Goal: Task Accomplishment & Management: Complete application form

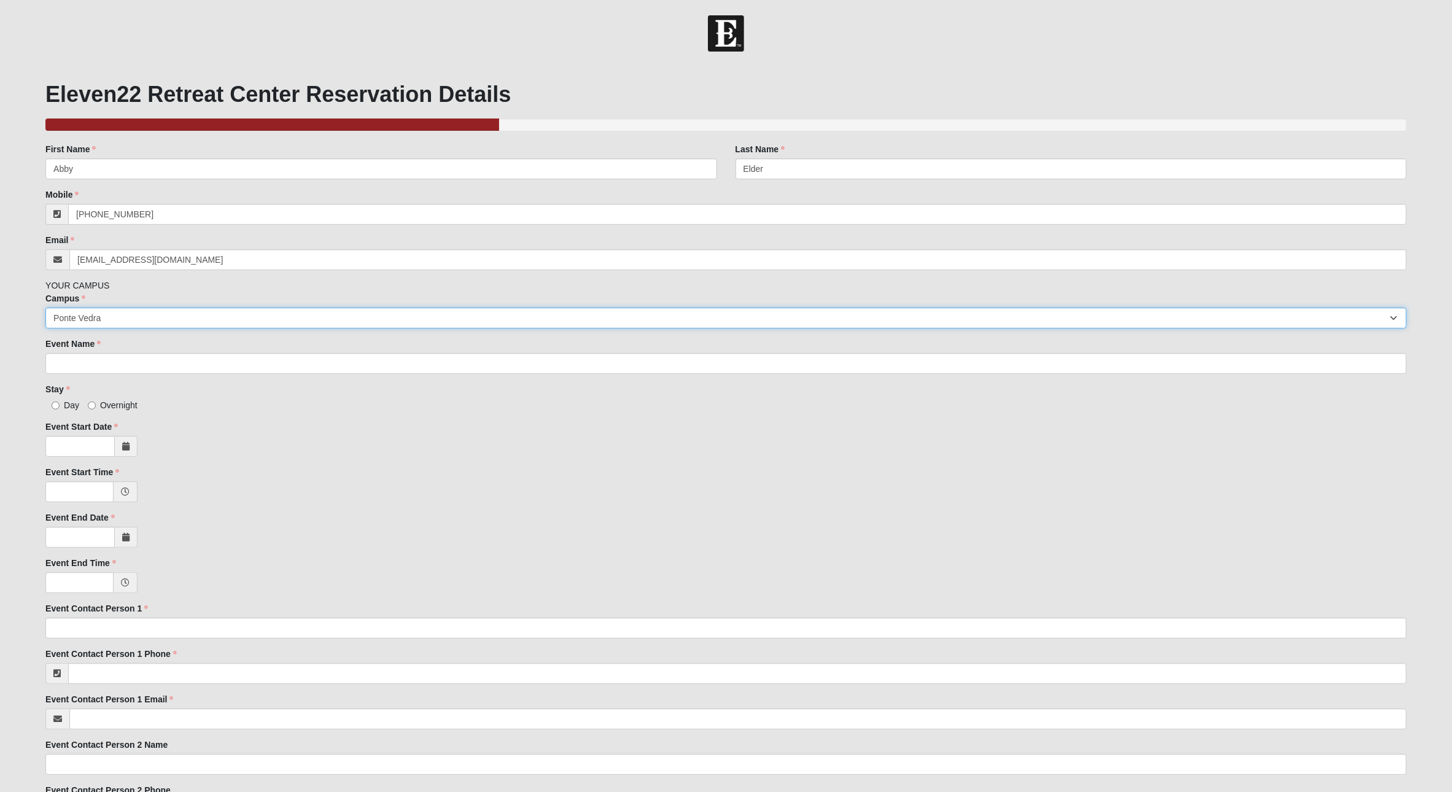
click at [114, 319] on select "Arlington Baymeadows Eleven22 Online [PERSON_NAME][GEOGRAPHIC_DATA] Jesup [GEOG…" at bounding box center [725, 318] width 1361 height 21
select select "3"
click at [45, 308] on select "Arlington Baymeadows Eleven22 Online [PERSON_NAME][GEOGRAPHIC_DATA] Jesup [GEOG…" at bounding box center [725, 318] width 1361 height 21
click at [109, 319] on select "Arlington Baymeadows Eleven22 Online [PERSON_NAME][GEOGRAPHIC_DATA] Jesup [GEOG…" at bounding box center [725, 318] width 1361 height 21
click at [45, 308] on select "Arlington Baymeadows Eleven22 Online [PERSON_NAME][GEOGRAPHIC_DATA] Jesup [GEOG…" at bounding box center [725, 318] width 1361 height 21
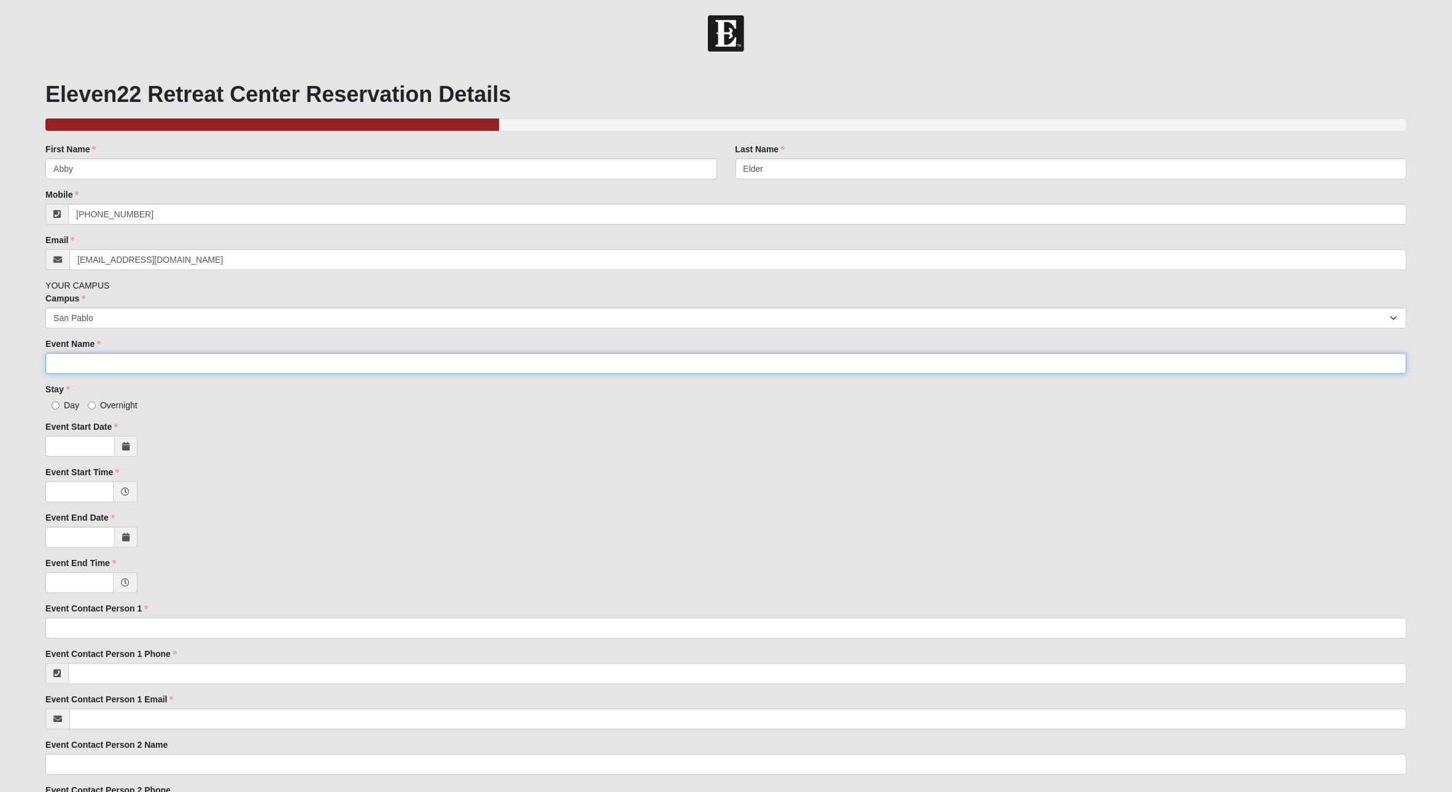
click at [93, 359] on input "Event Name" at bounding box center [725, 363] width 1361 height 21
type input "Elder Wives Retreat"
click at [95, 405] on input "Overnight" at bounding box center [92, 405] width 8 height 8
radio input "true"
click at [121, 440] on span at bounding box center [126, 446] width 23 height 21
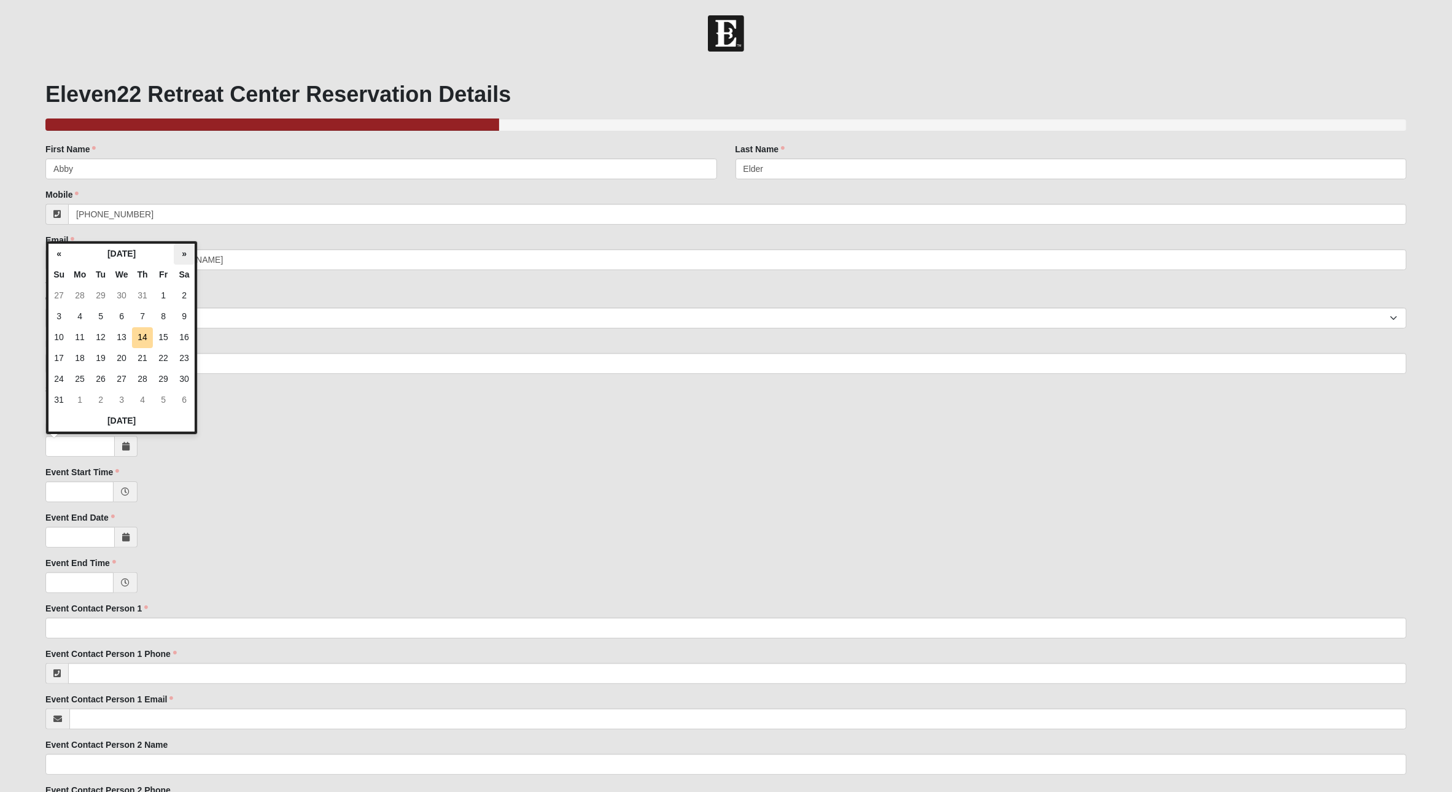
click at [183, 253] on th "»" at bounding box center [184, 254] width 21 height 21
click at [161, 307] on td "7" at bounding box center [163, 316] width 21 height 21
type input "[DATE]"
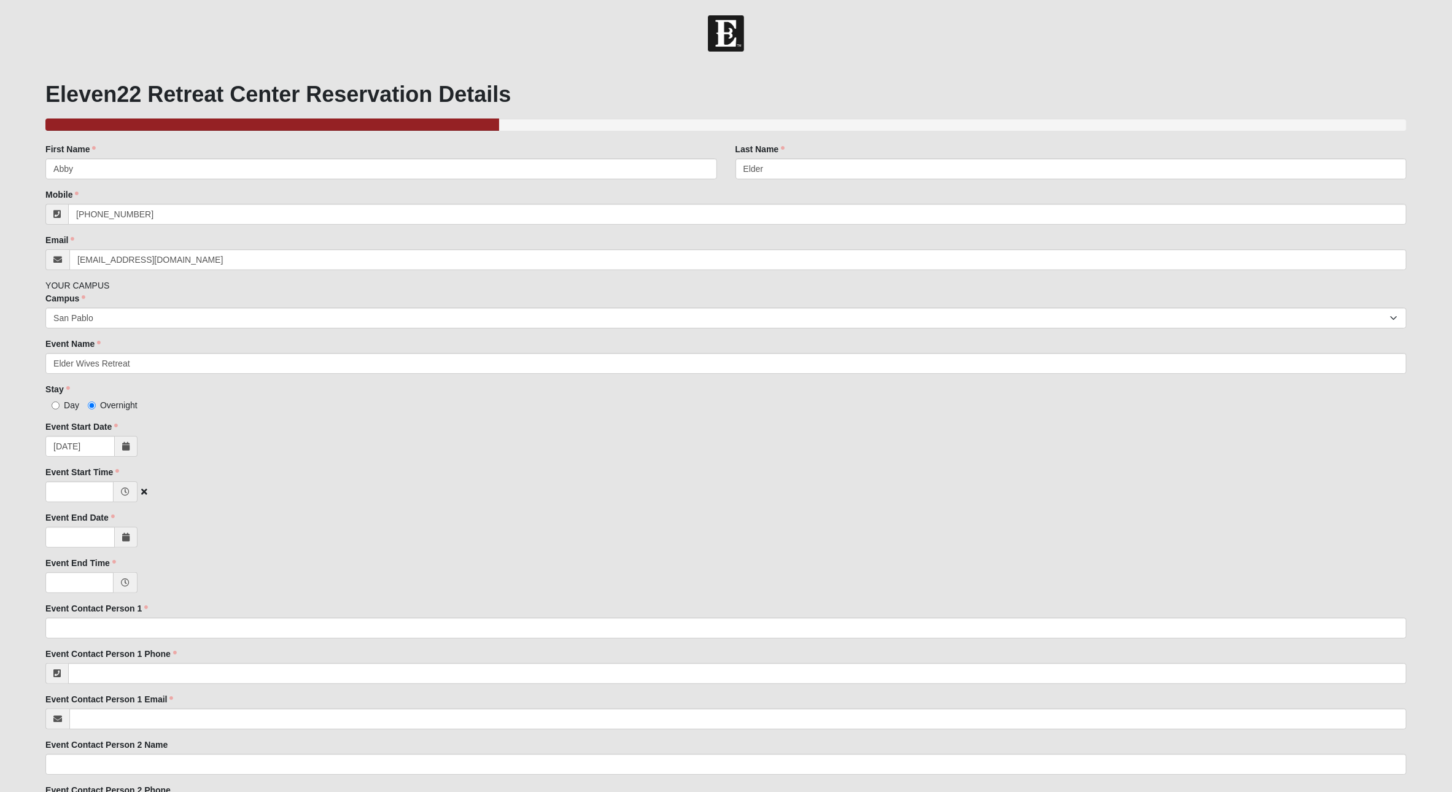
click at [121, 492] on icon at bounding box center [125, 491] width 9 height 9
click at [223, 462] on div "Family Member to Register First Name [PERSON_NAME] First Name is required. Last…" at bounding box center [725, 738] width 1361 height 1191
click at [66, 490] on input "Event Start Time" at bounding box center [79, 491] width 68 height 21
type input "3:00 PM"
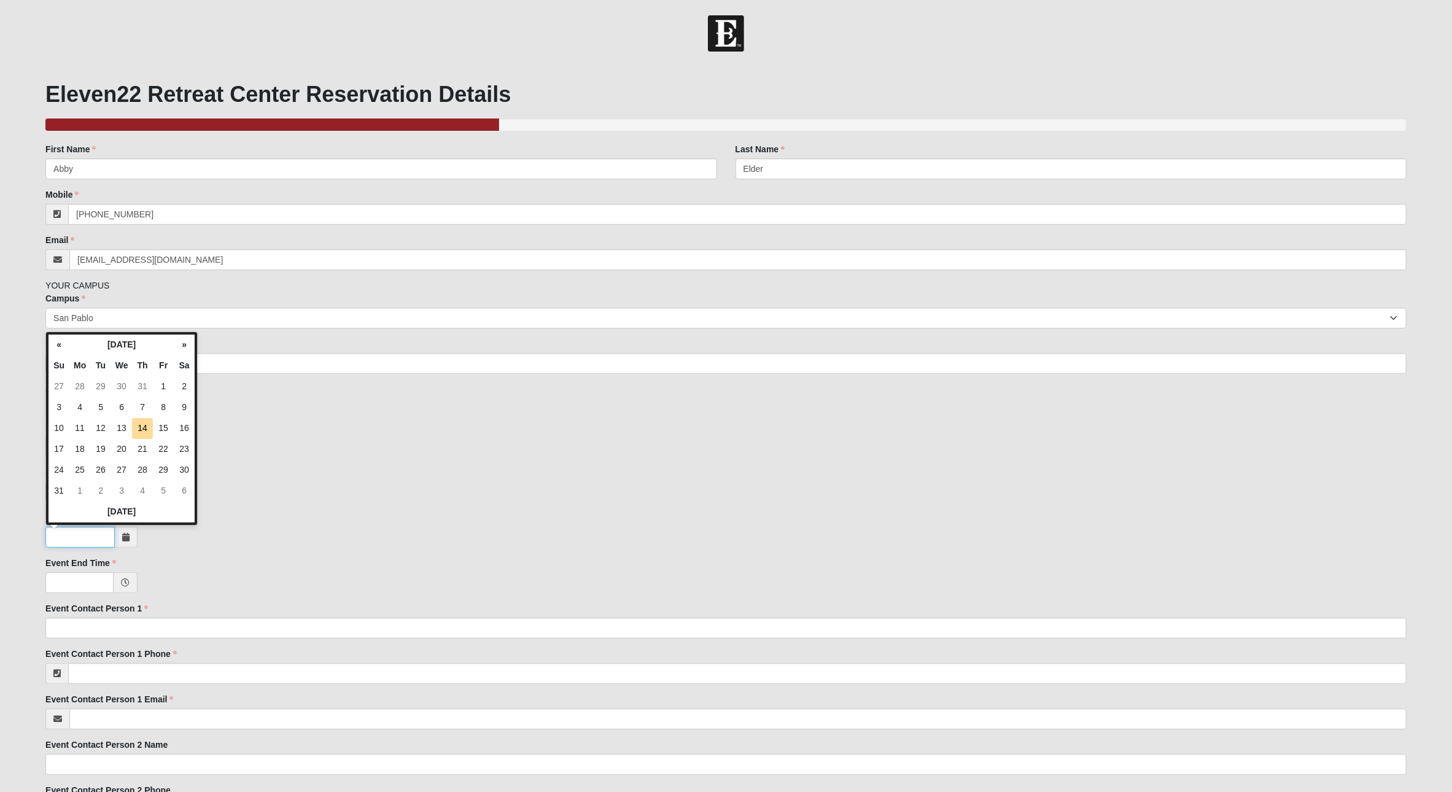
click at [77, 536] on input "Event End Date" at bounding box center [79, 537] width 69 height 21
click at [179, 348] on th "»" at bounding box center [184, 345] width 21 height 21
click at [61, 427] on td "9" at bounding box center [58, 428] width 21 height 21
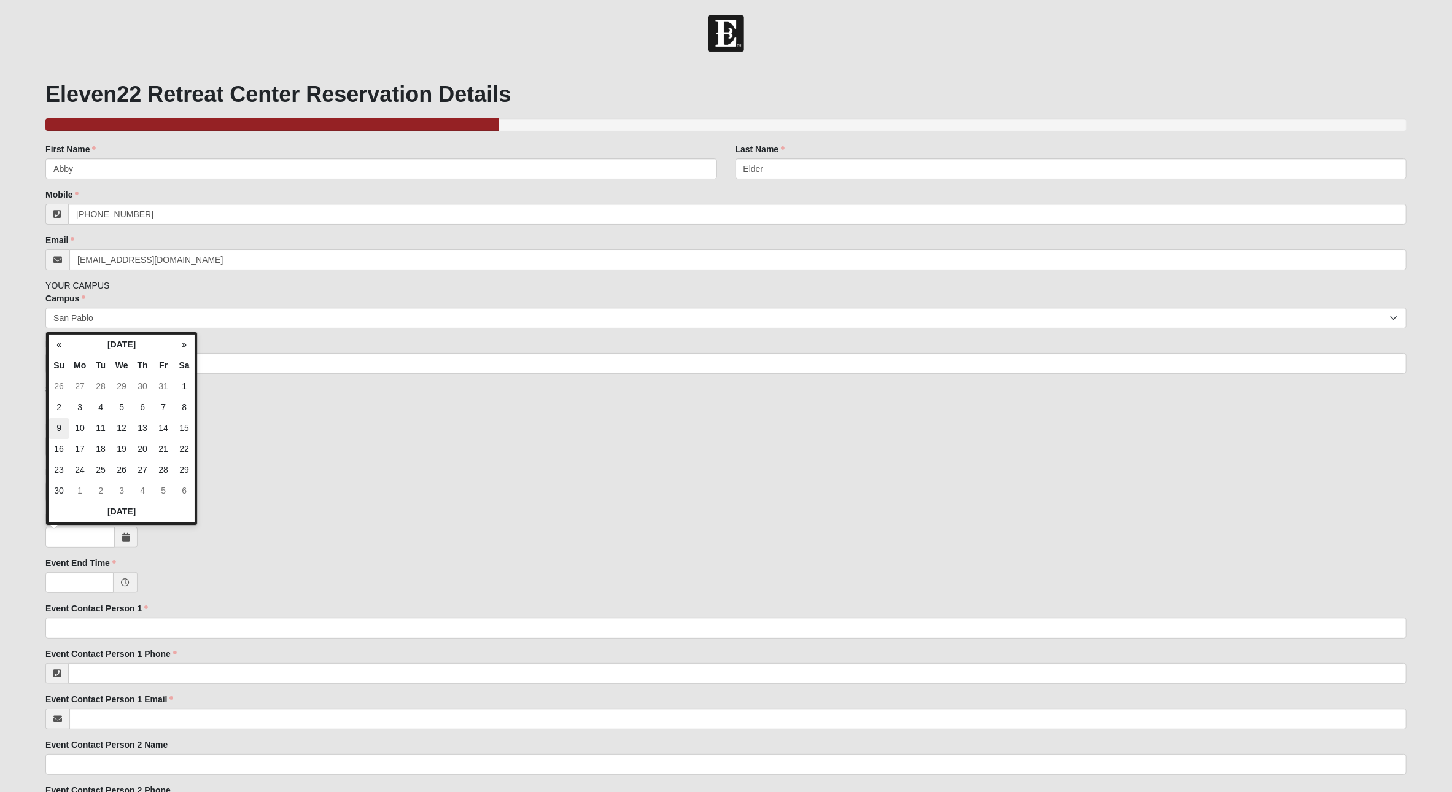
type input "[DATE]"
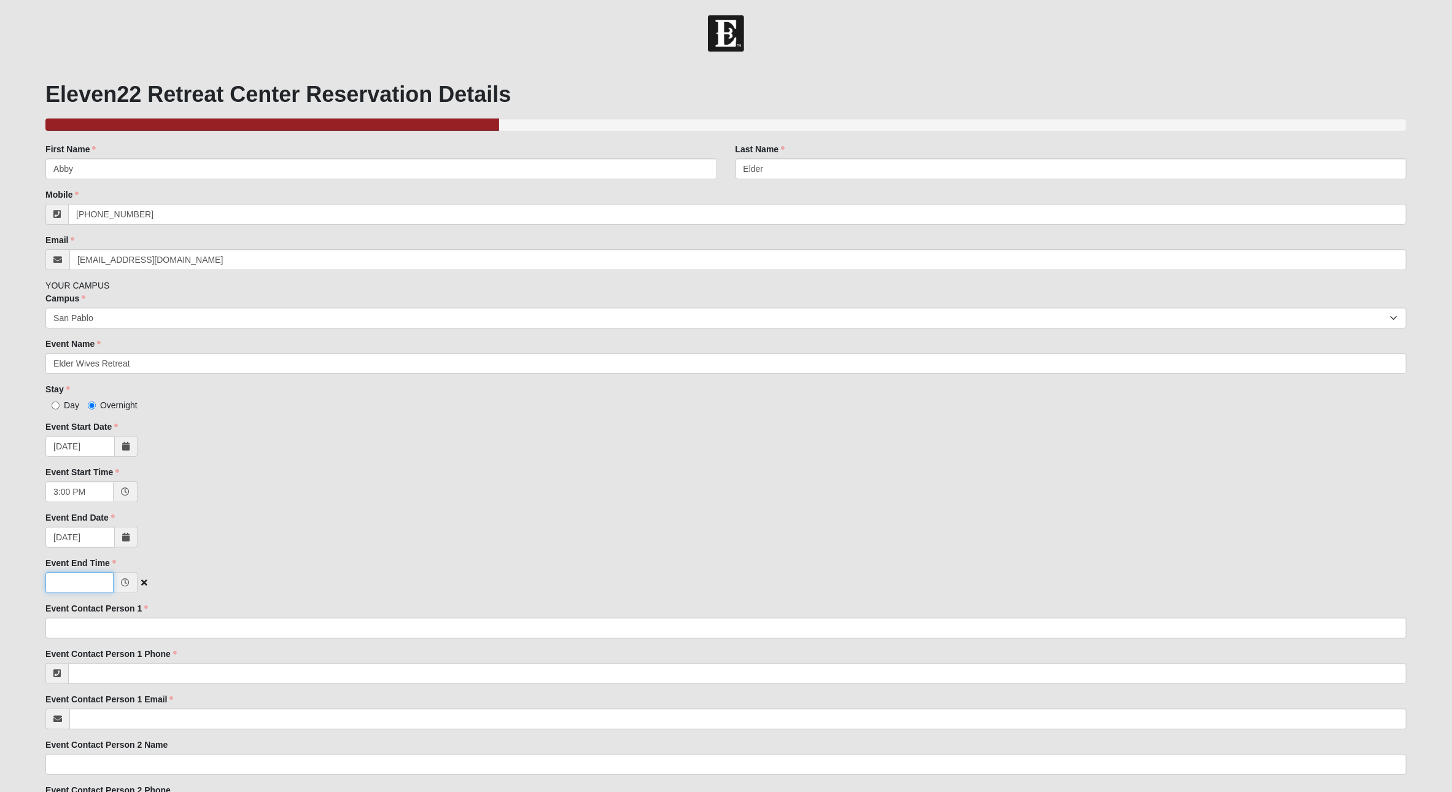
click at [72, 581] on input "Event End Time" at bounding box center [79, 582] width 68 height 21
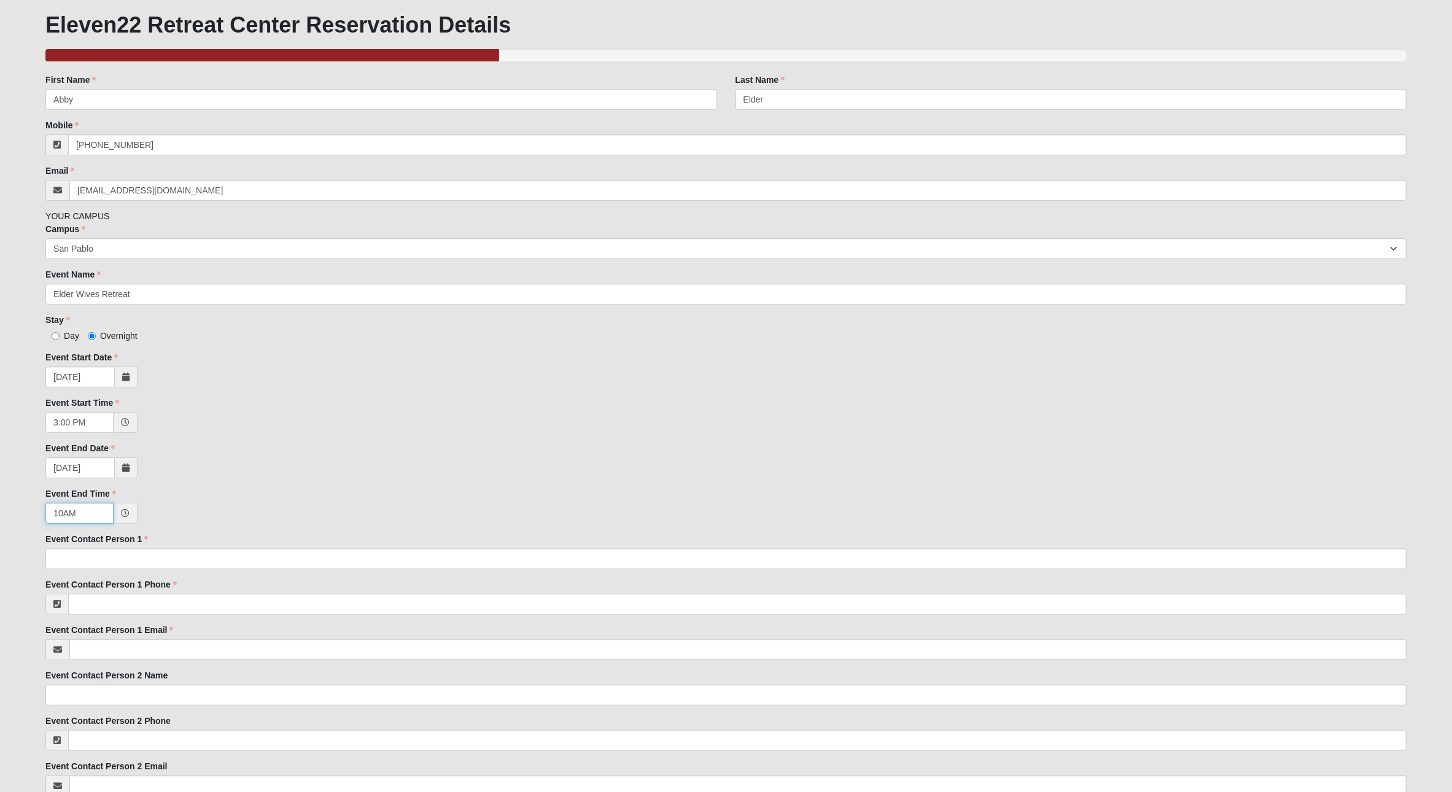
scroll to position [135, 0]
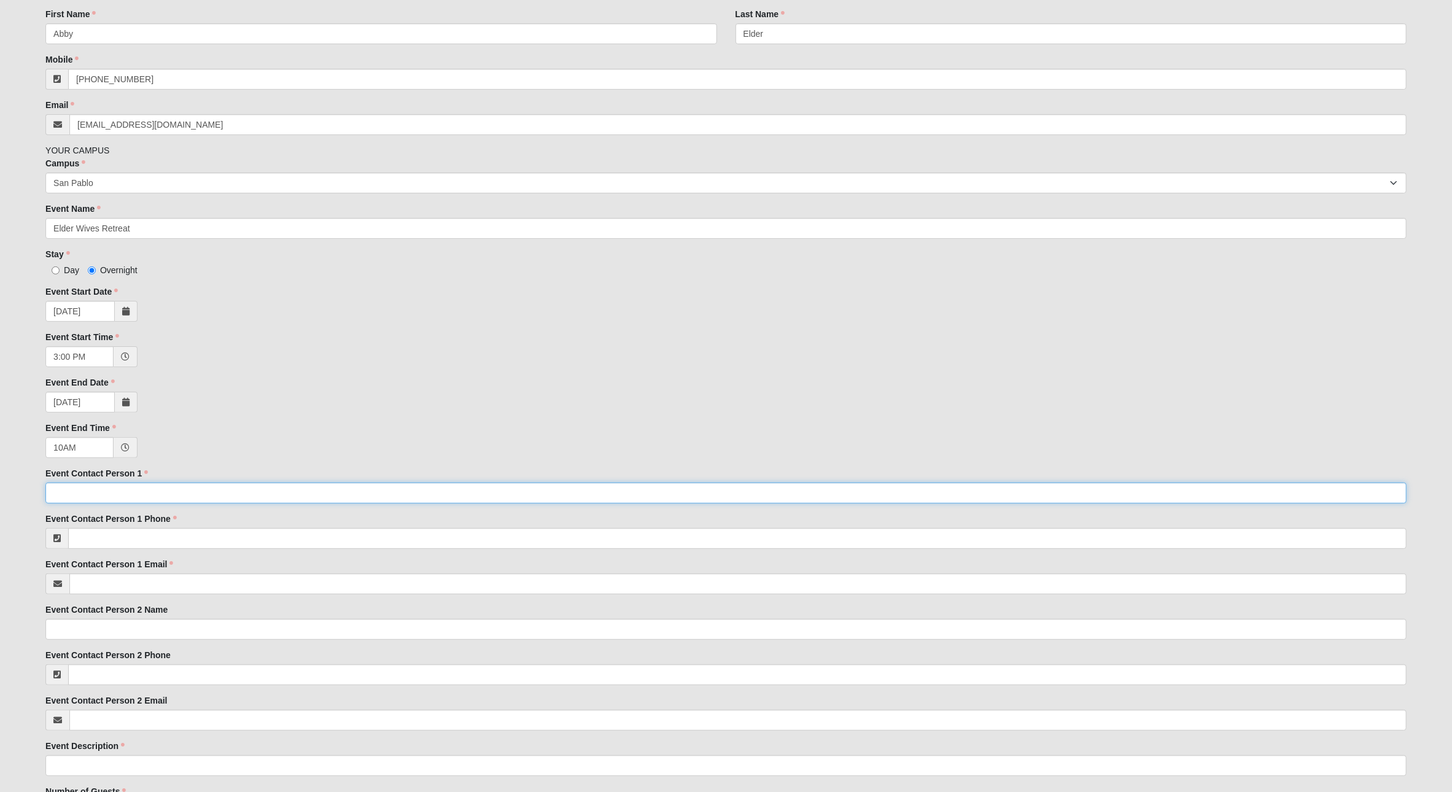
type input "10:00 AM"
click at [142, 491] on input "Event Contact Person 1" at bounding box center [725, 493] width 1361 height 21
type input "[PERSON_NAME]"
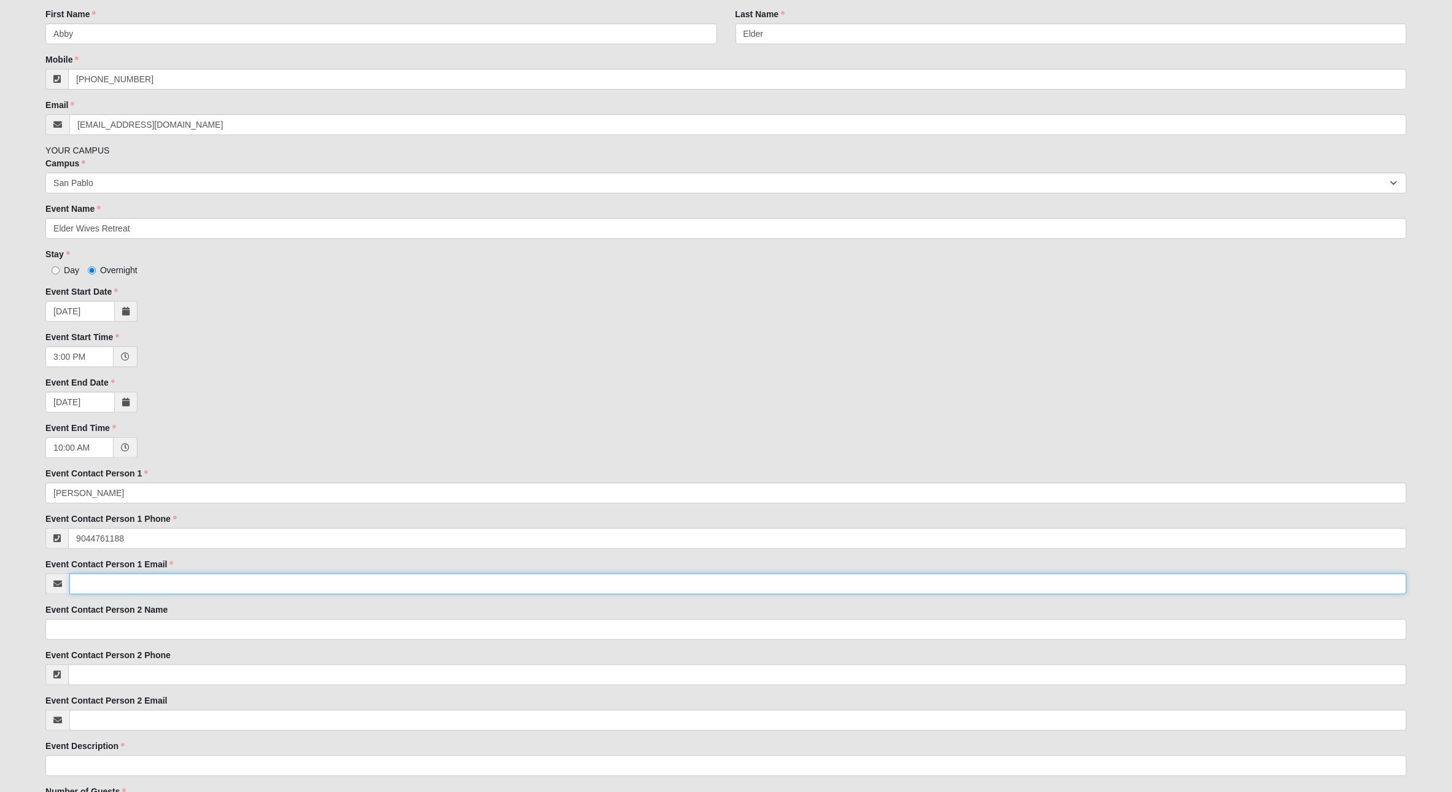
type input "[PHONE_NUMBER]"
click at [160, 583] on input "Event Contact Person 1 Email" at bounding box center [737, 583] width 1337 height 21
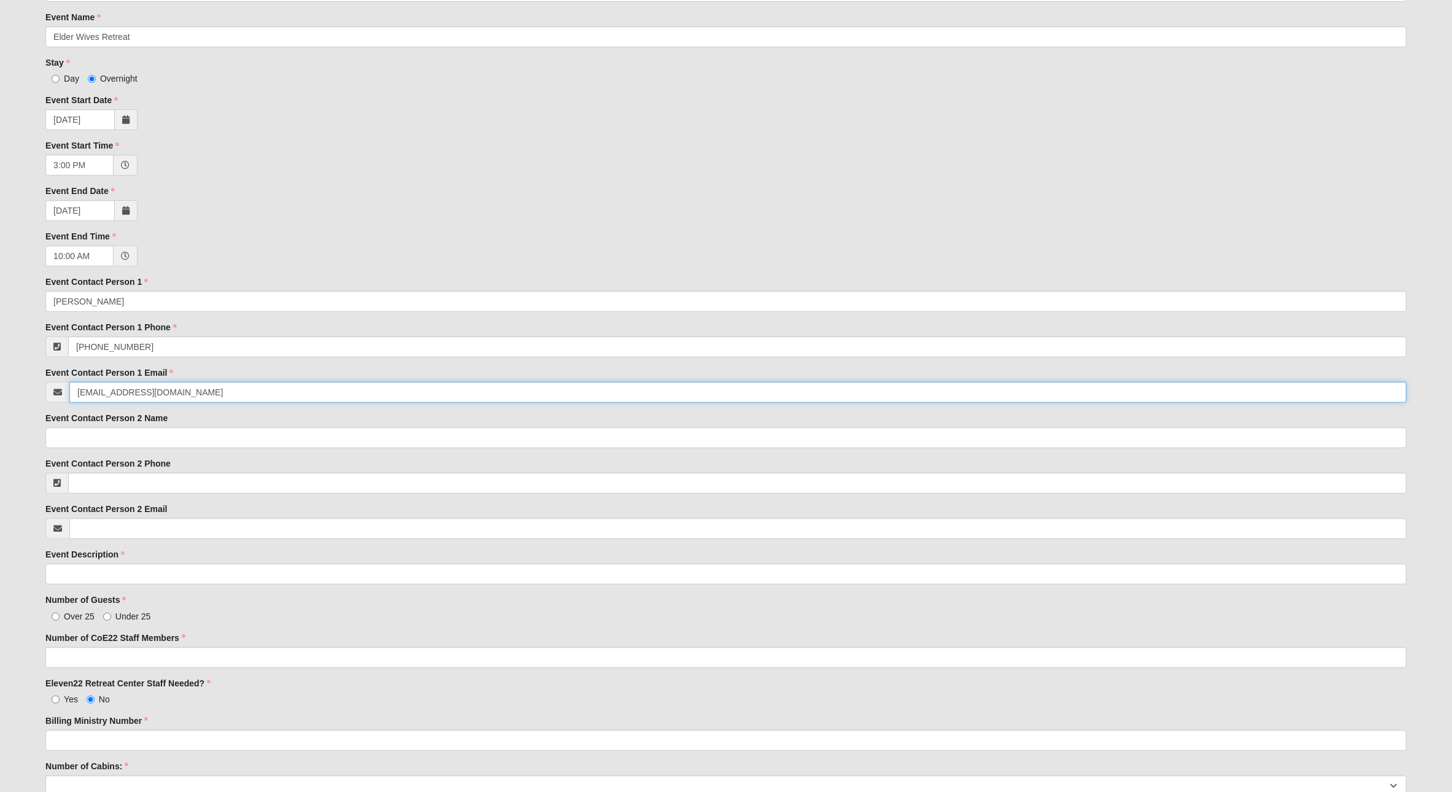
scroll to position [349, 0]
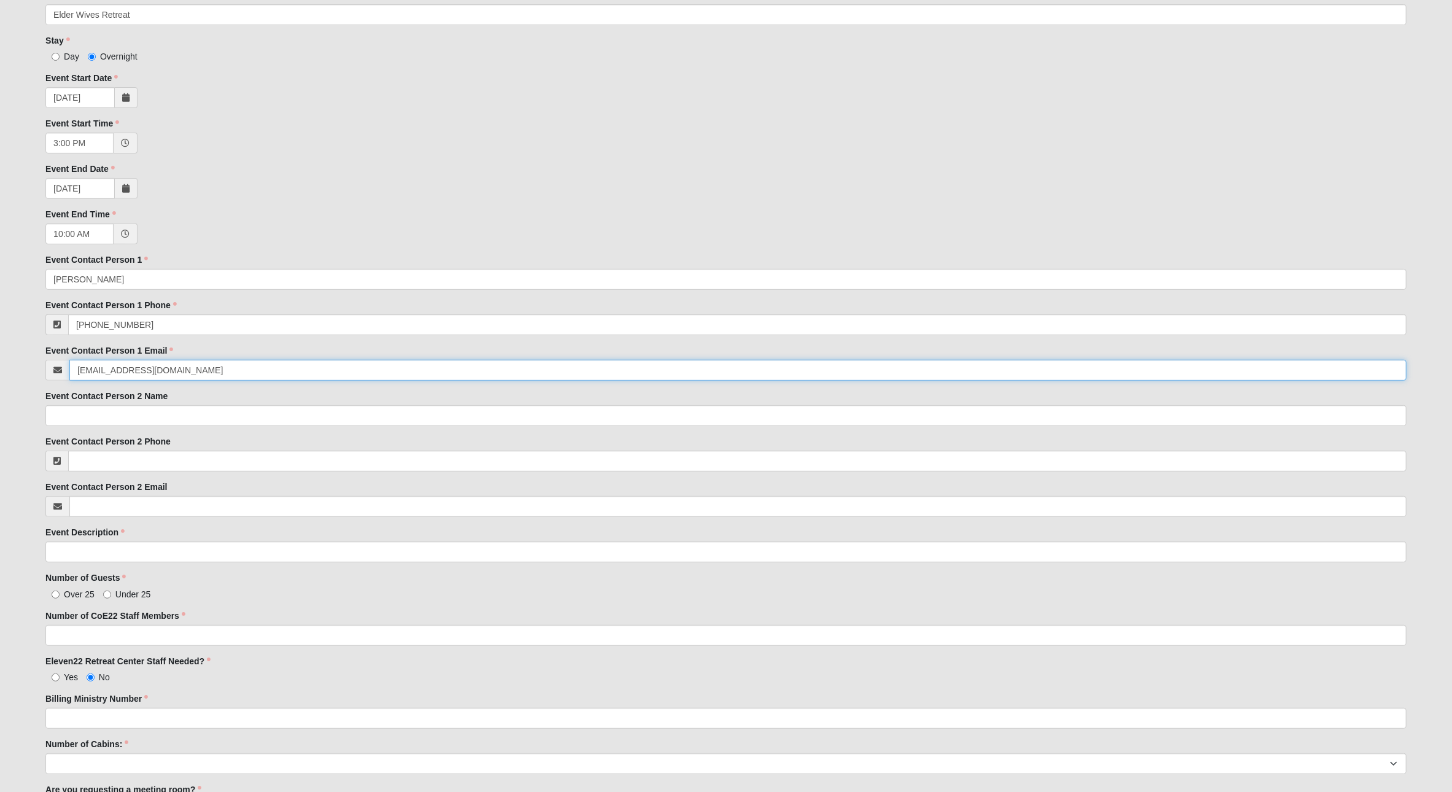
type input "[EMAIL_ADDRESS][DOMAIN_NAME]"
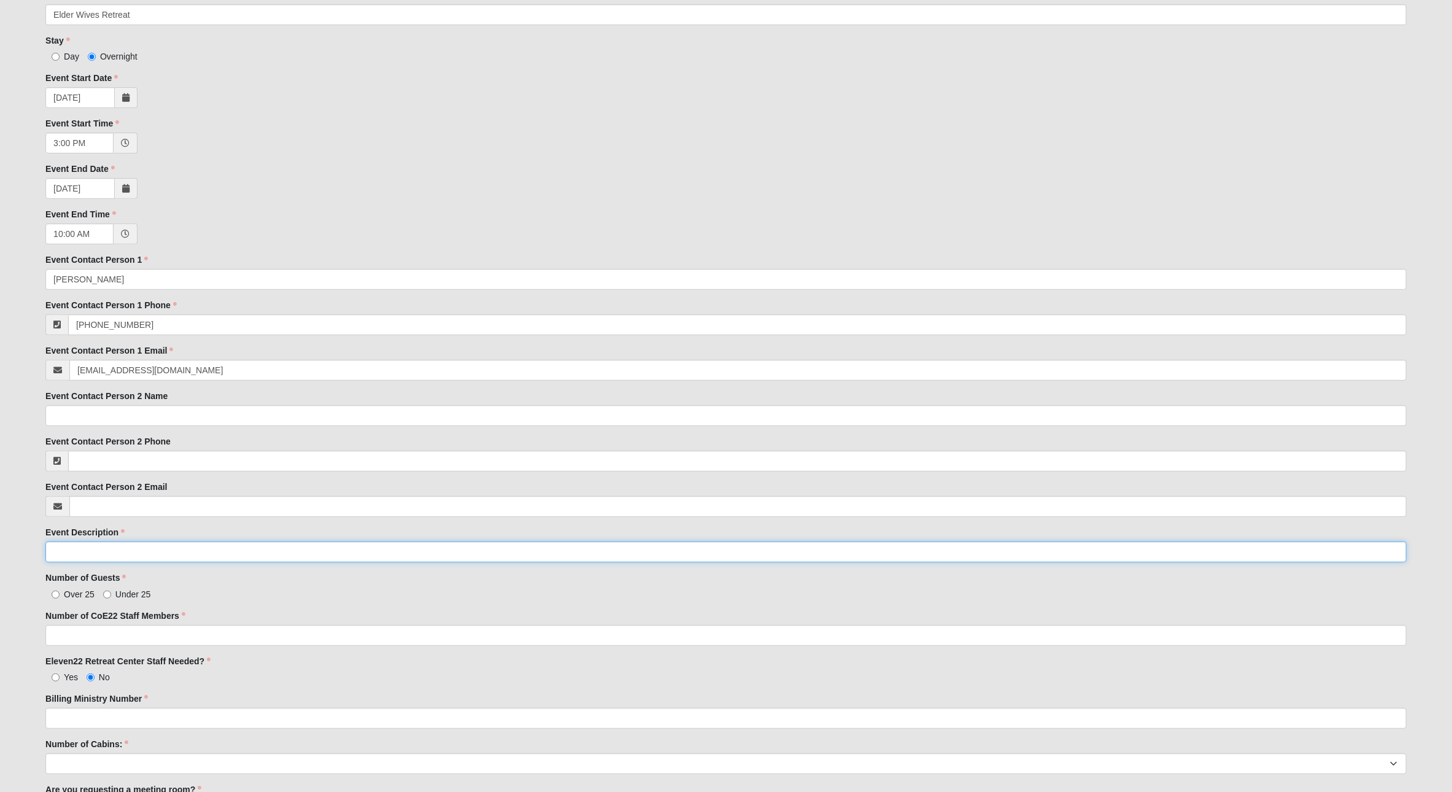
click at [135, 554] on input "Event Description" at bounding box center [725, 551] width 1361 height 21
type input "Elder Wives Retreat"
click at [108, 591] on input "Under 25" at bounding box center [107, 595] width 8 height 8
radio input "true"
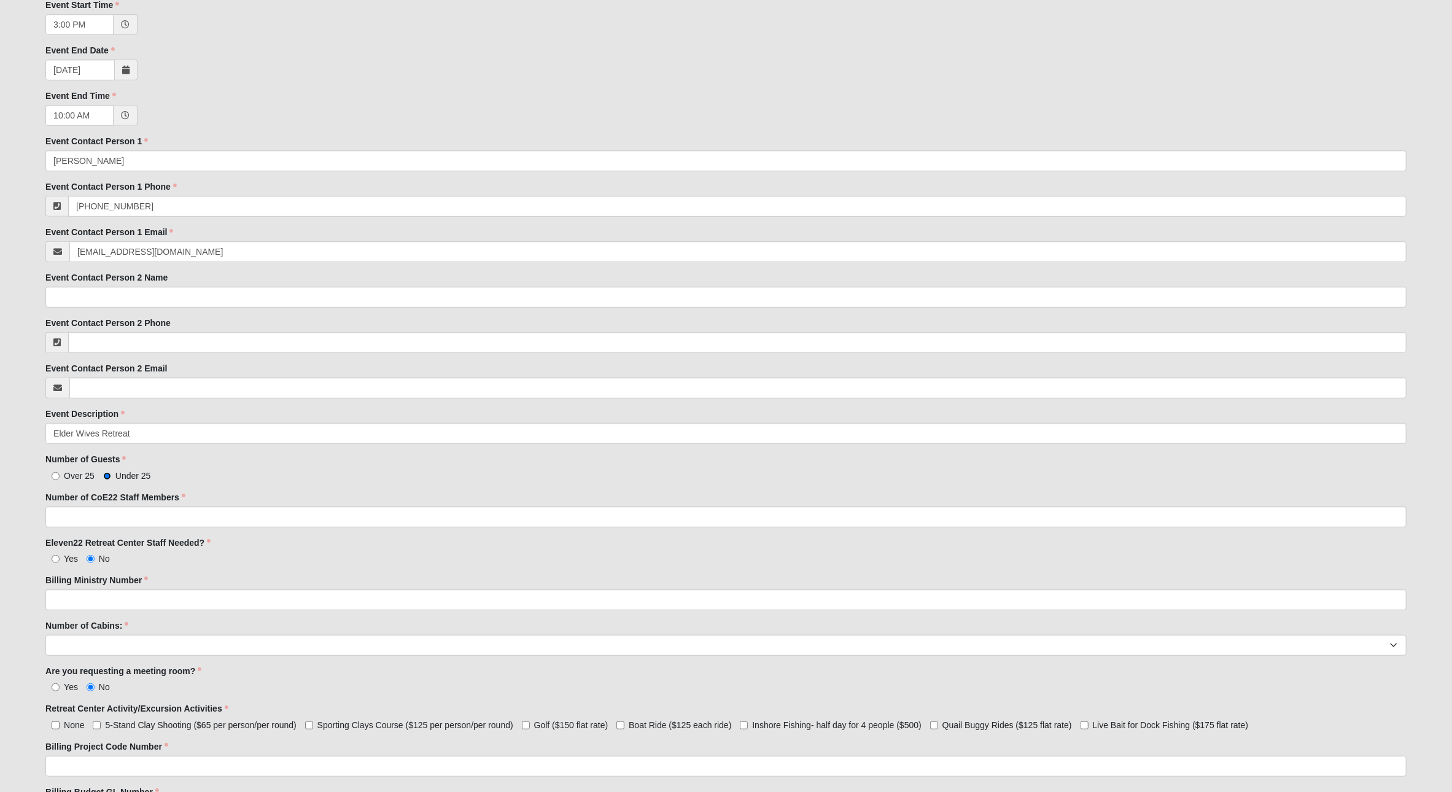
scroll to position [476, 0]
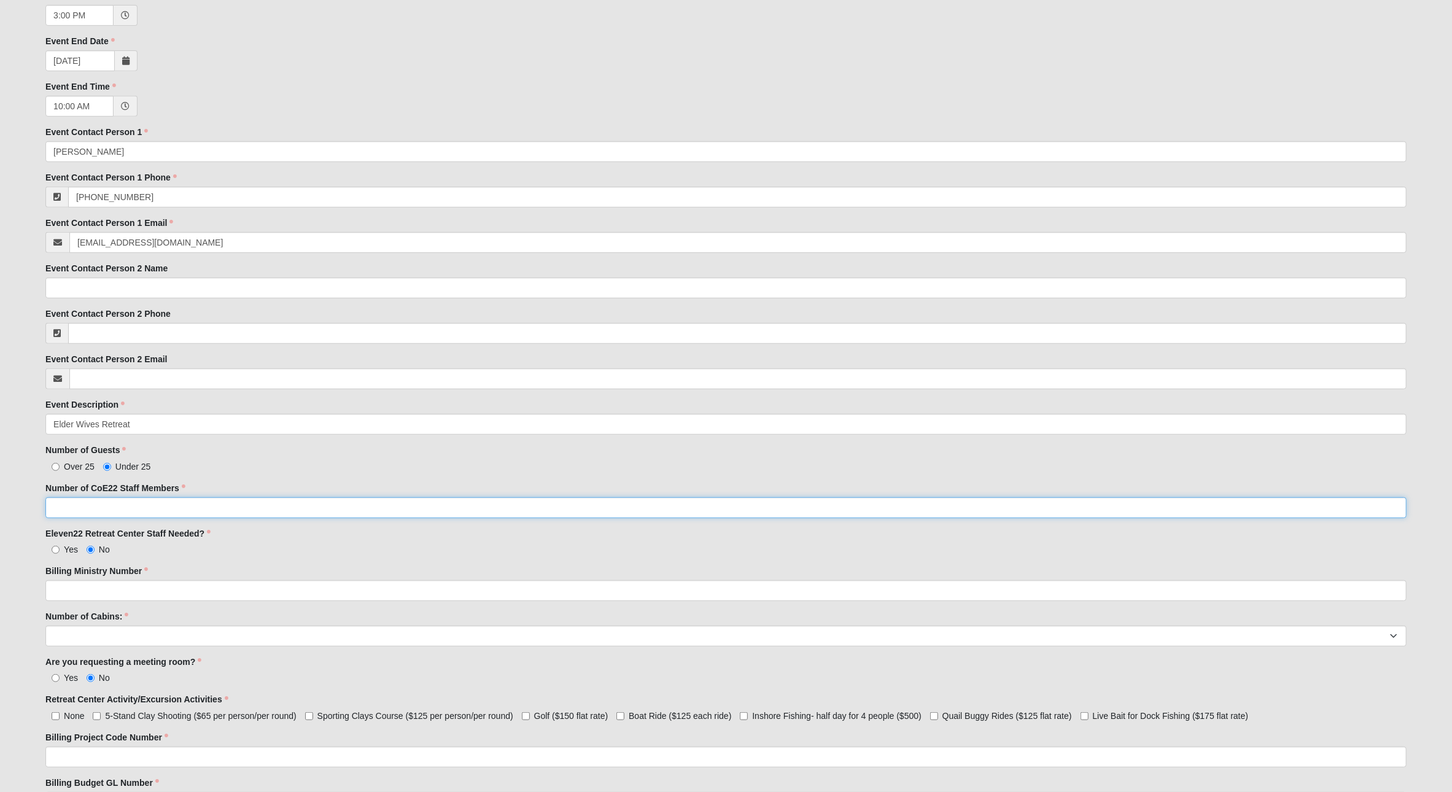
click at [108, 512] on input "Number of CoE22 Staff Members" at bounding box center [725, 507] width 1361 height 21
type input "2"
click at [53, 544] on label "Yes" at bounding box center [61, 549] width 33 height 12
click at [53, 546] on input "Yes" at bounding box center [56, 550] width 8 height 8
radio input "true"
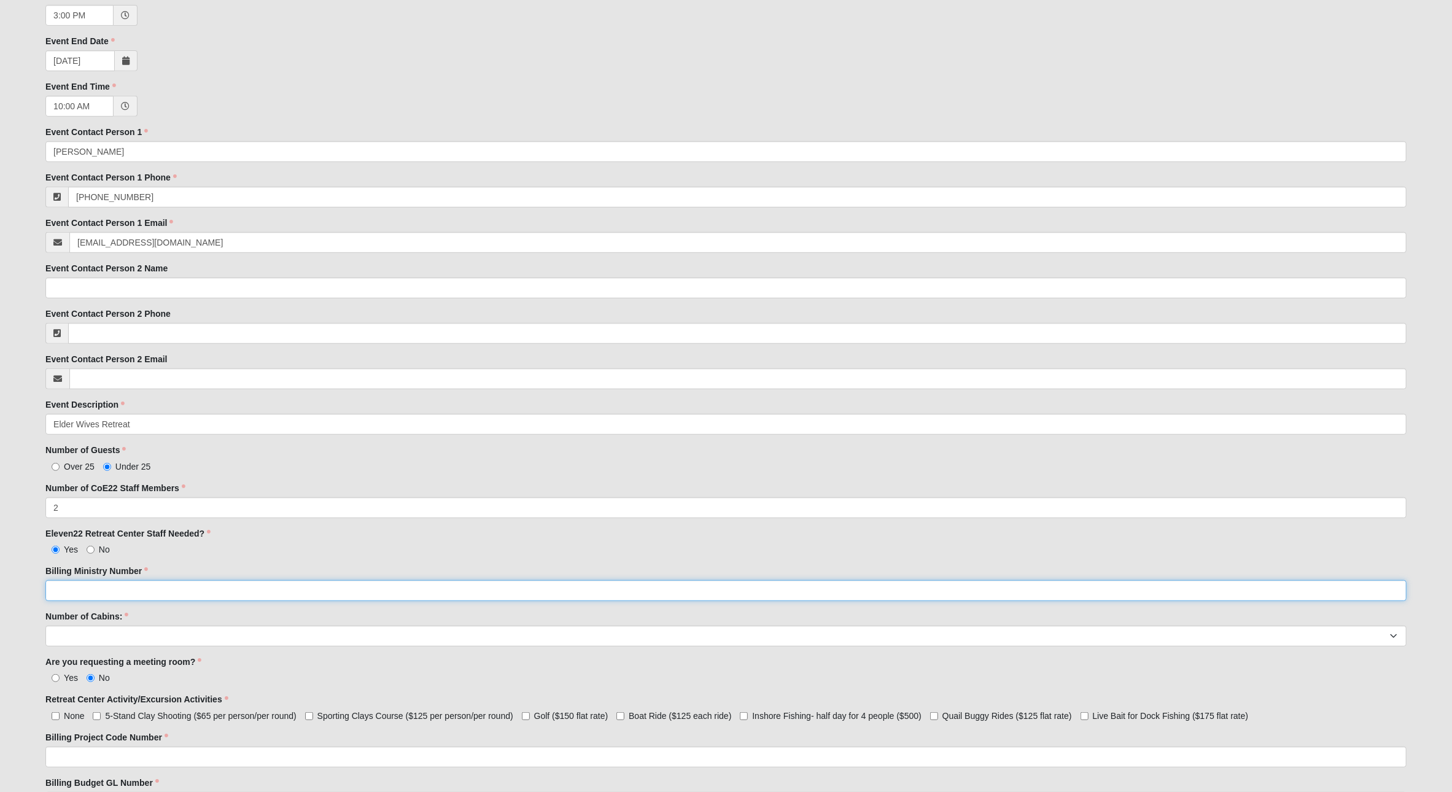
click at [169, 590] on input "Billing Ministry Number" at bounding box center [725, 590] width 1361 height 21
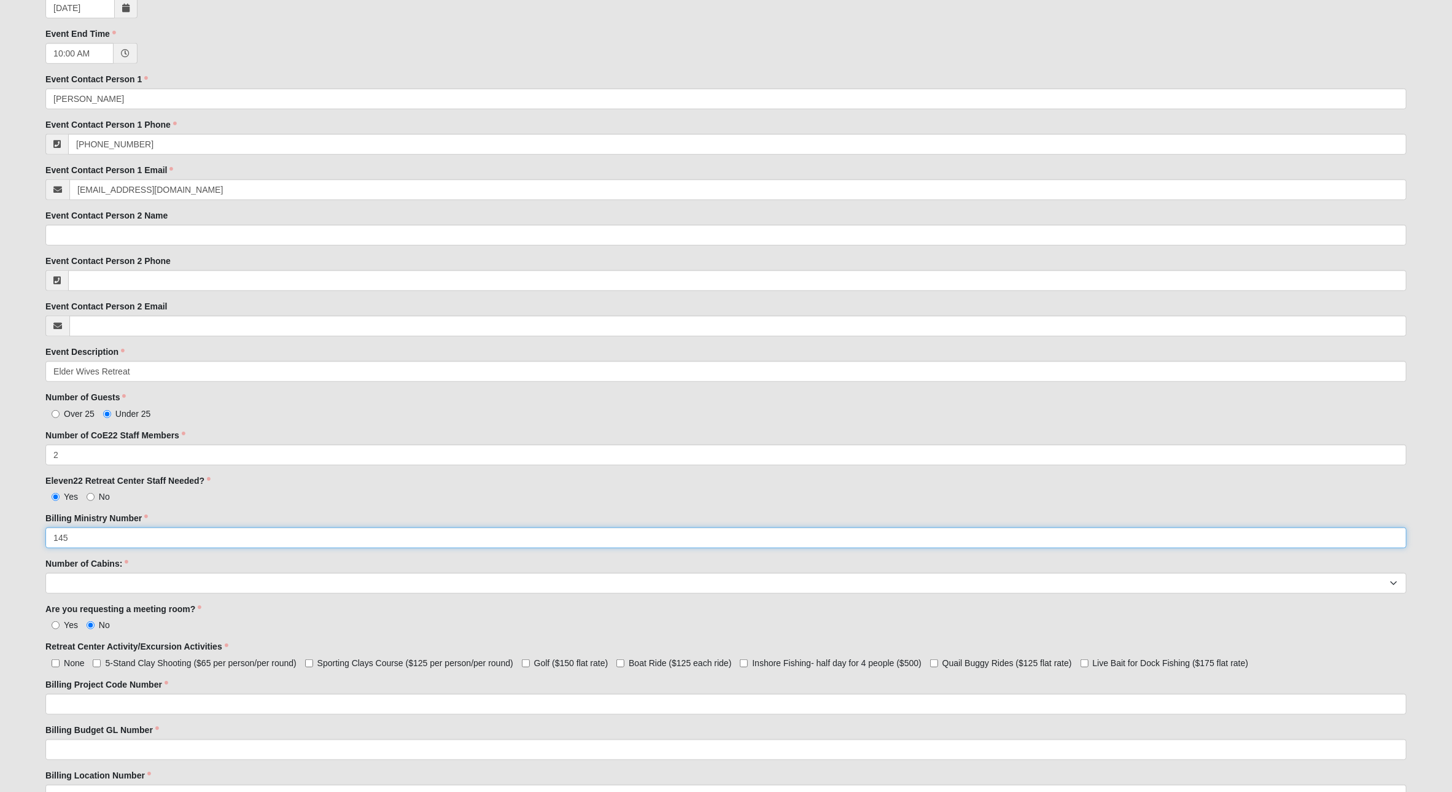
scroll to position [627, 0]
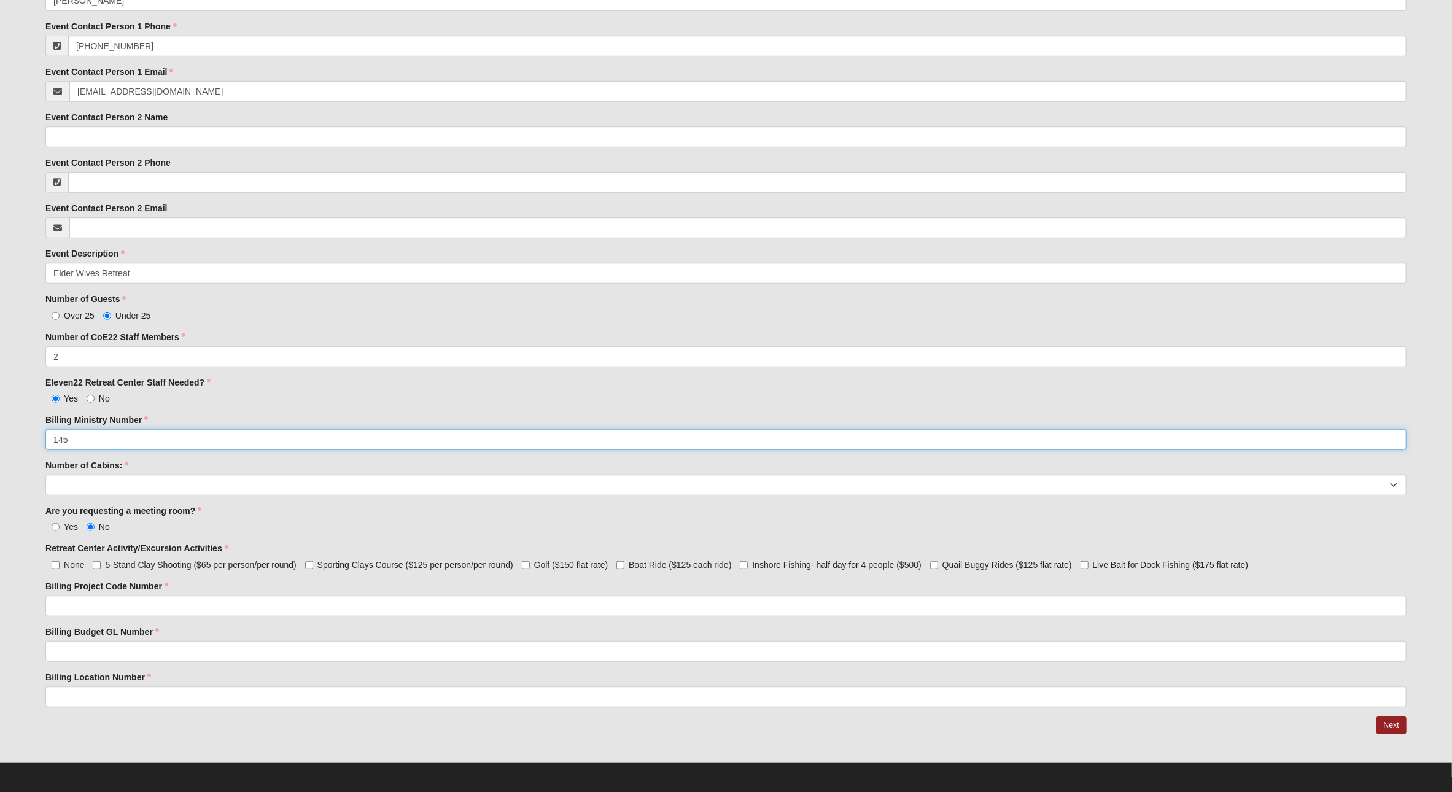
type input "145"
click at [620, 561] on input "Boat Ride ($125 each ride)" at bounding box center [620, 565] width 8 height 8
checkbox input "true"
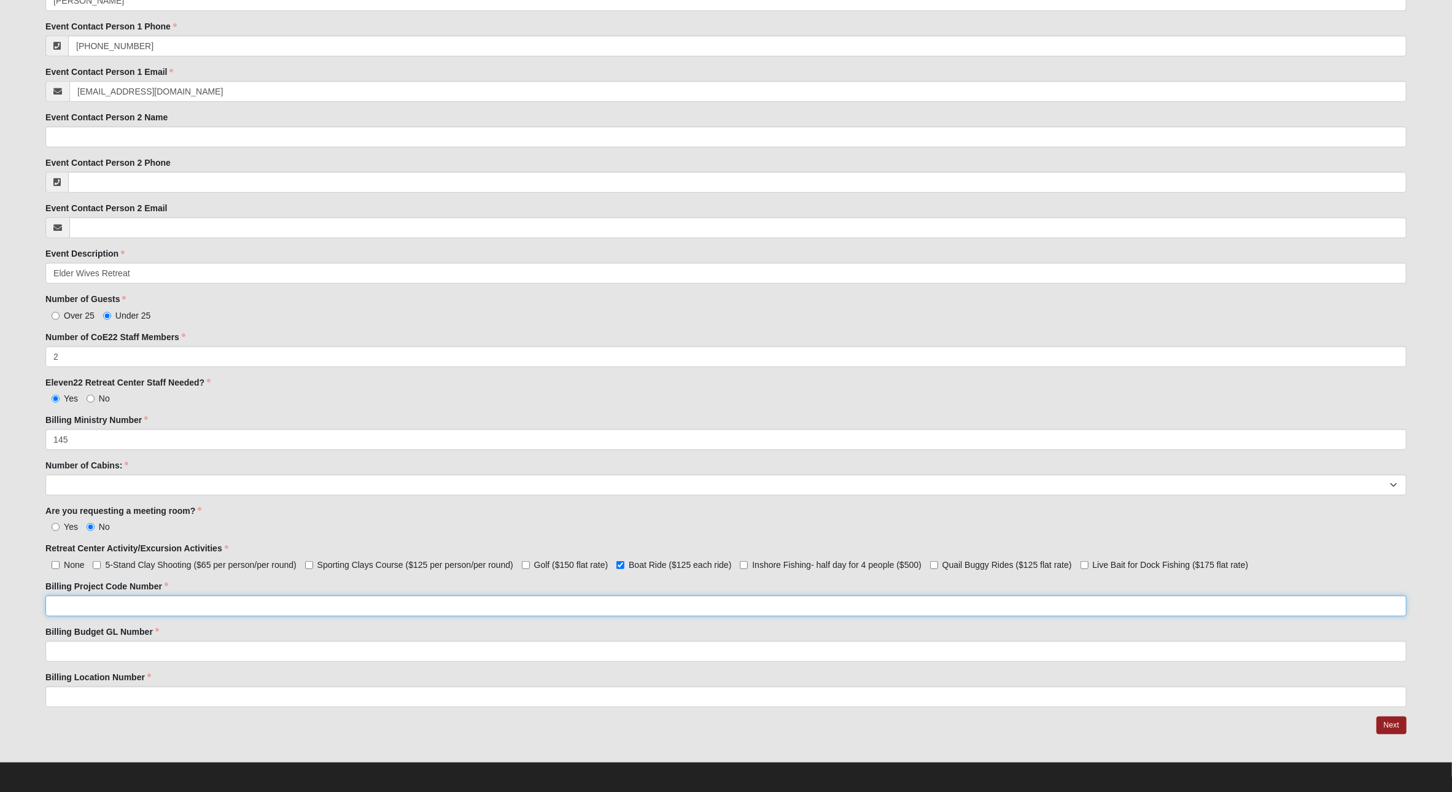
click at [102, 601] on input "Billing Project Code Number" at bounding box center [725, 605] width 1361 height 21
type input "3275"
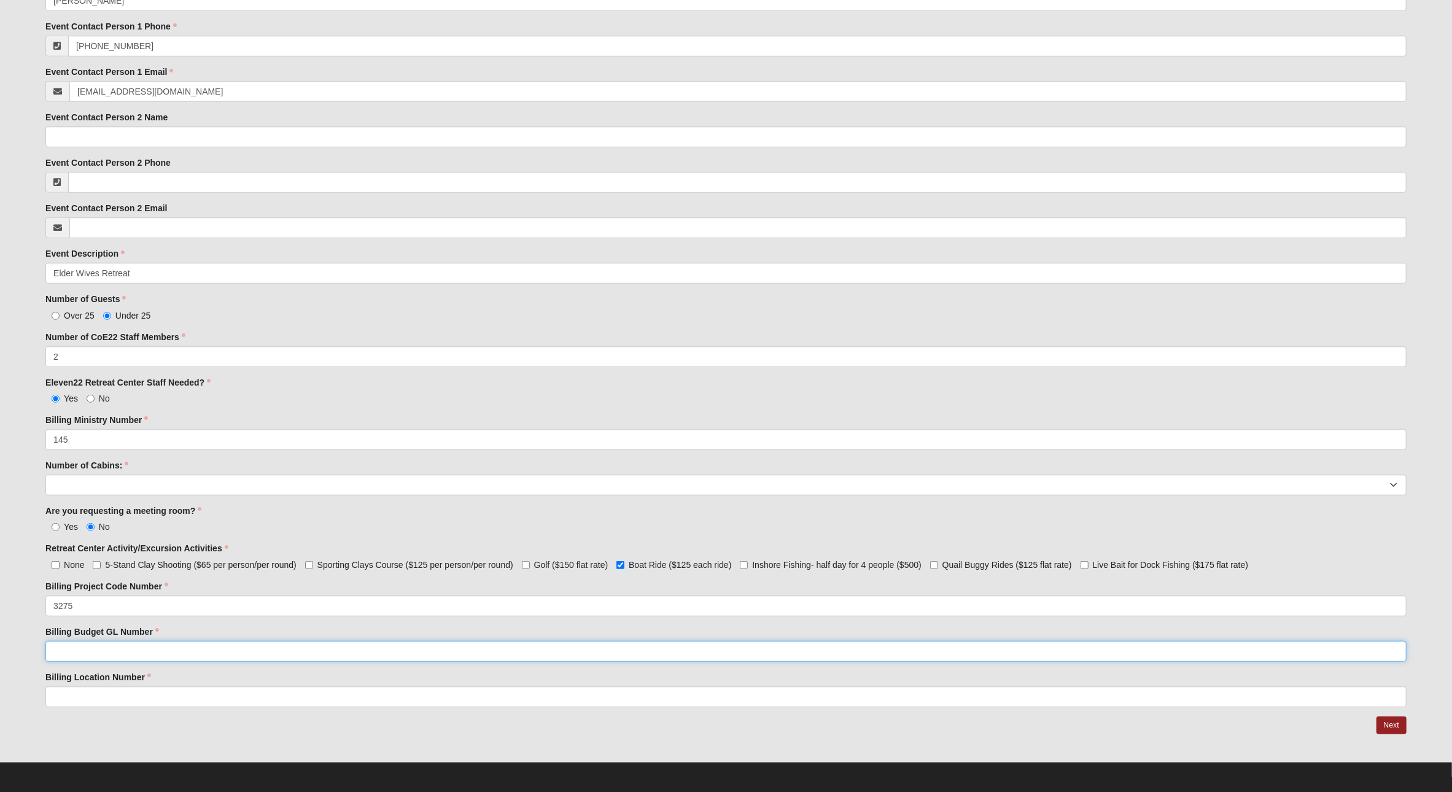
click at [135, 649] on input "Billing Budget GL Number" at bounding box center [725, 651] width 1361 height 21
type input "77050"
click at [89, 699] on input "Billing Location Number" at bounding box center [725, 696] width 1361 height 21
type input "30"
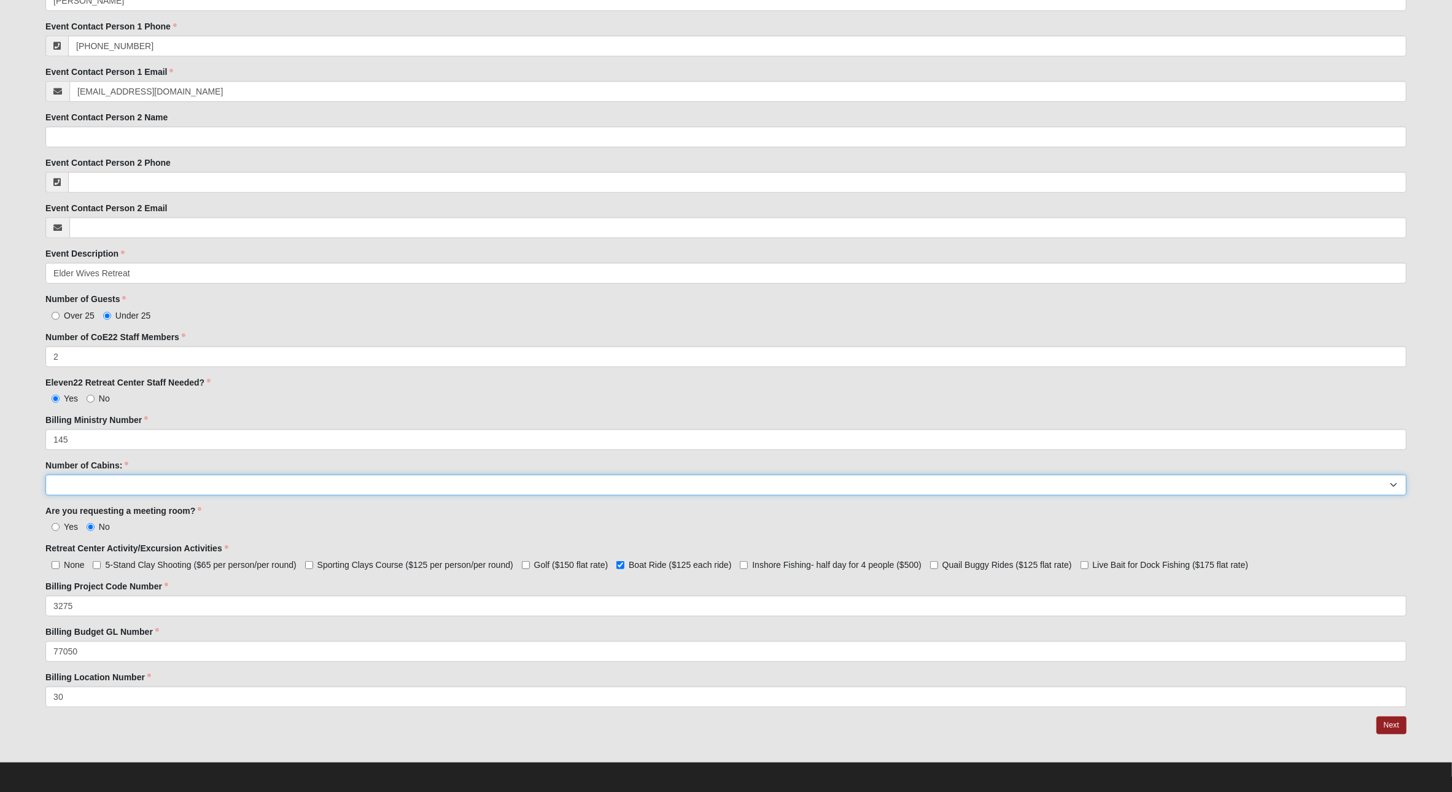
click at [128, 475] on select "1 2 3 4 5 6 7 8" at bounding box center [725, 485] width 1361 height 21
click at [114, 491] on select "1 2 3 4 5 6 7 8" at bounding box center [725, 485] width 1361 height 21
select select "6"
click at [45, 475] on select "1 2 3 4 5 6 7 8" at bounding box center [725, 485] width 1361 height 21
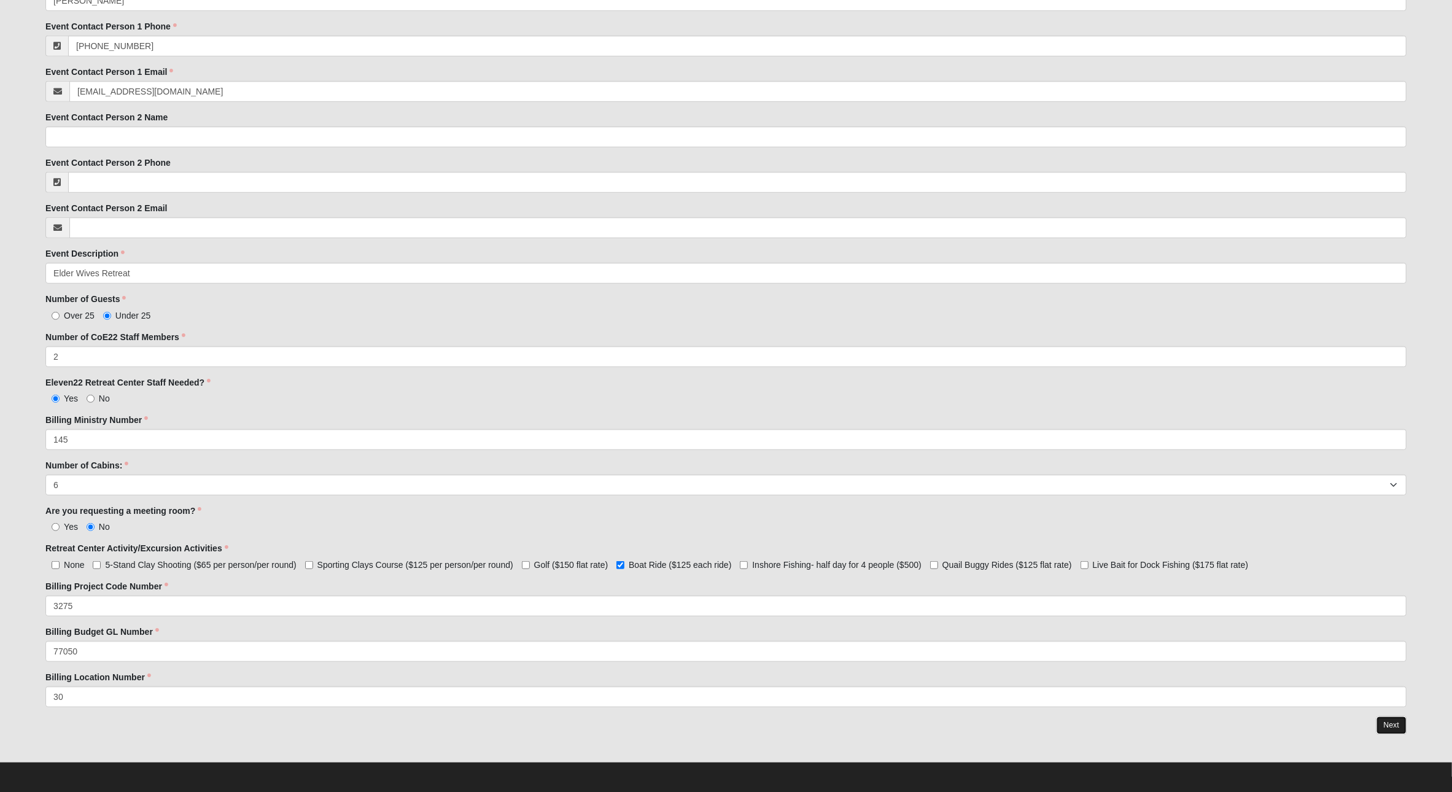
click at [1389, 720] on link "Next" at bounding box center [1391, 725] width 30 height 18
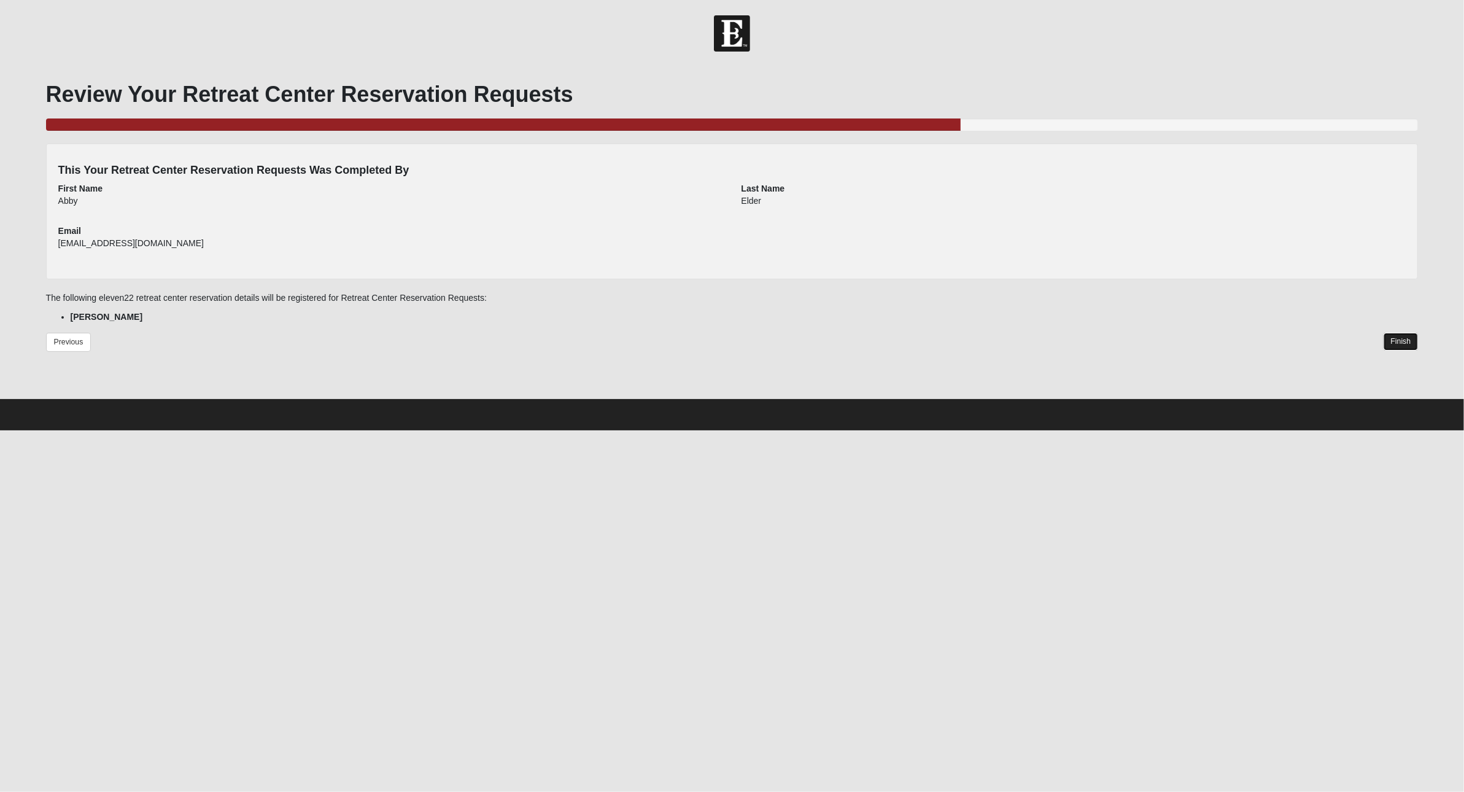
click at [1408, 335] on link "Finish" at bounding box center [1401, 342] width 35 height 18
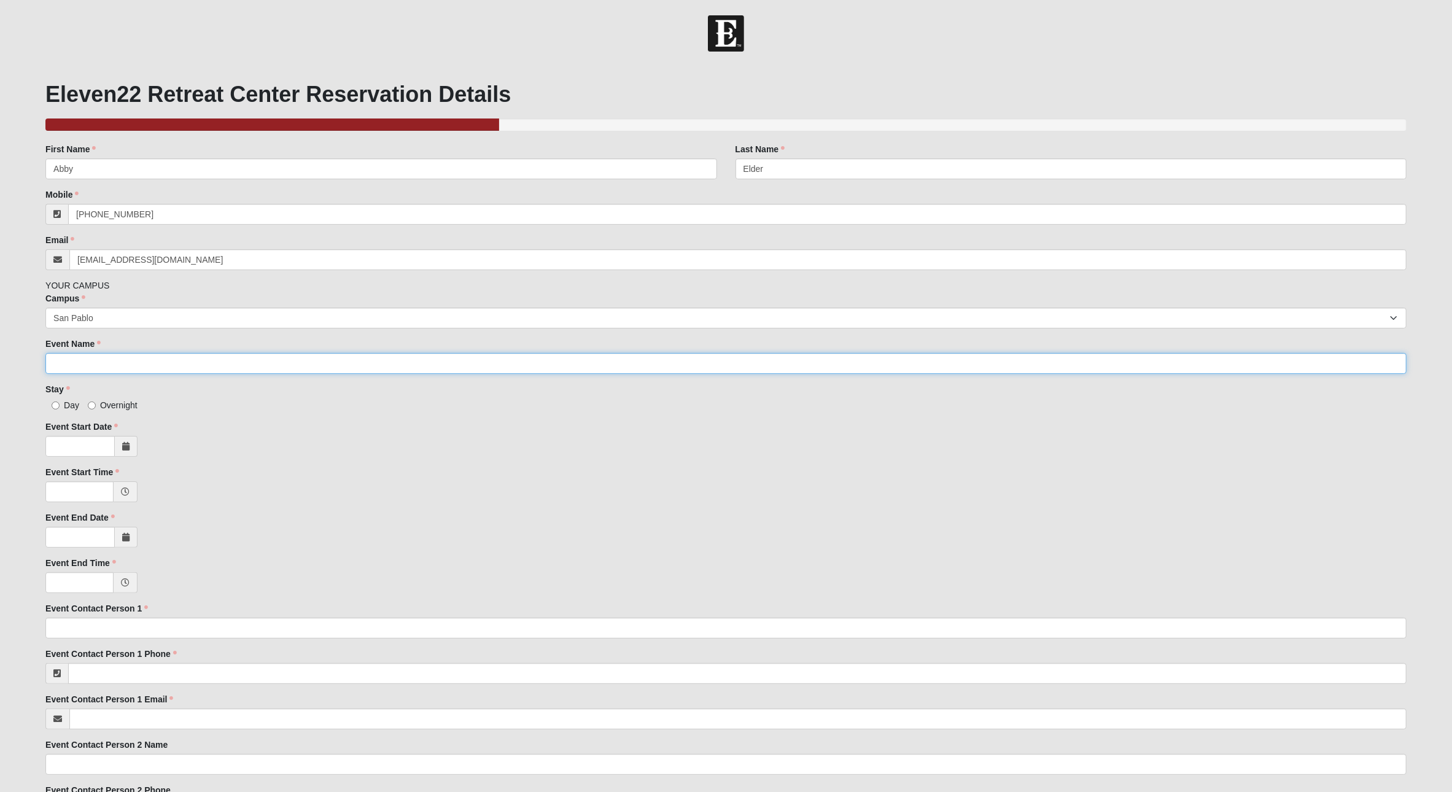
click at [109, 363] on input "Event Name" at bounding box center [725, 363] width 1361 height 21
click at [123, 361] on input "Dr. Paul's Disciple Group" at bounding box center [725, 363] width 1361 height 21
click at [93, 363] on input "Dr. Paul's Disciple Group" at bounding box center [725, 363] width 1361 height 21
click at [194, 355] on input "Dr. Paul's Men's Disciple Group" at bounding box center [725, 363] width 1361 height 21
click at [197, 365] on input "Dr. Paul's Men's Disciple Group" at bounding box center [725, 363] width 1361 height 21
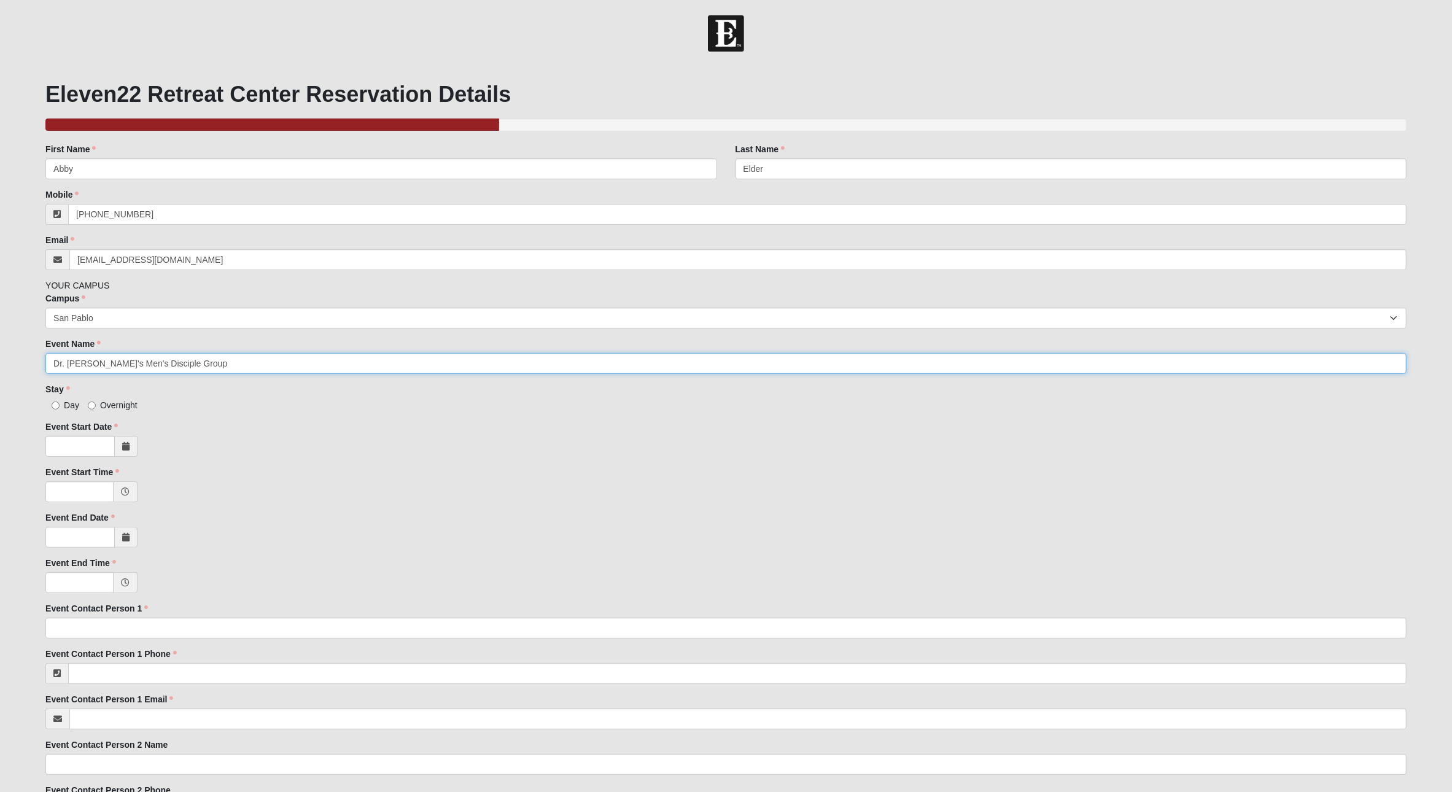
click at [193, 365] on input "Dr. Paul's Men's Disciple Group" at bounding box center [725, 363] width 1361 height 21
type input "Dr. Paul's Men's Disciple Group Retreat"
click at [91, 403] on input "Overnight" at bounding box center [92, 405] width 8 height 8
radio input "true"
click at [125, 446] on icon at bounding box center [125, 446] width 7 height 9
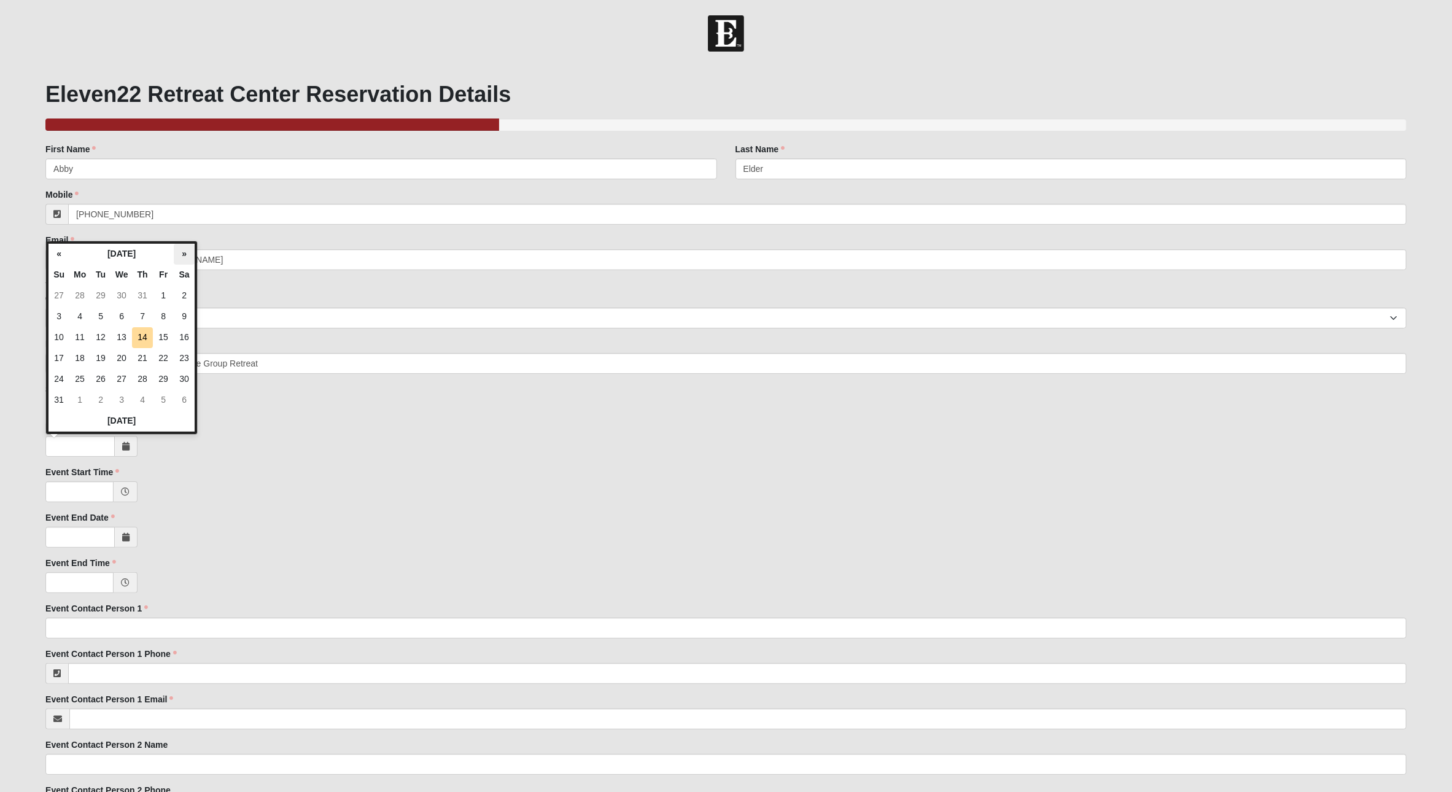
click at [187, 255] on th "»" at bounding box center [184, 254] width 21 height 21
click at [165, 315] on td "12" at bounding box center [163, 316] width 21 height 21
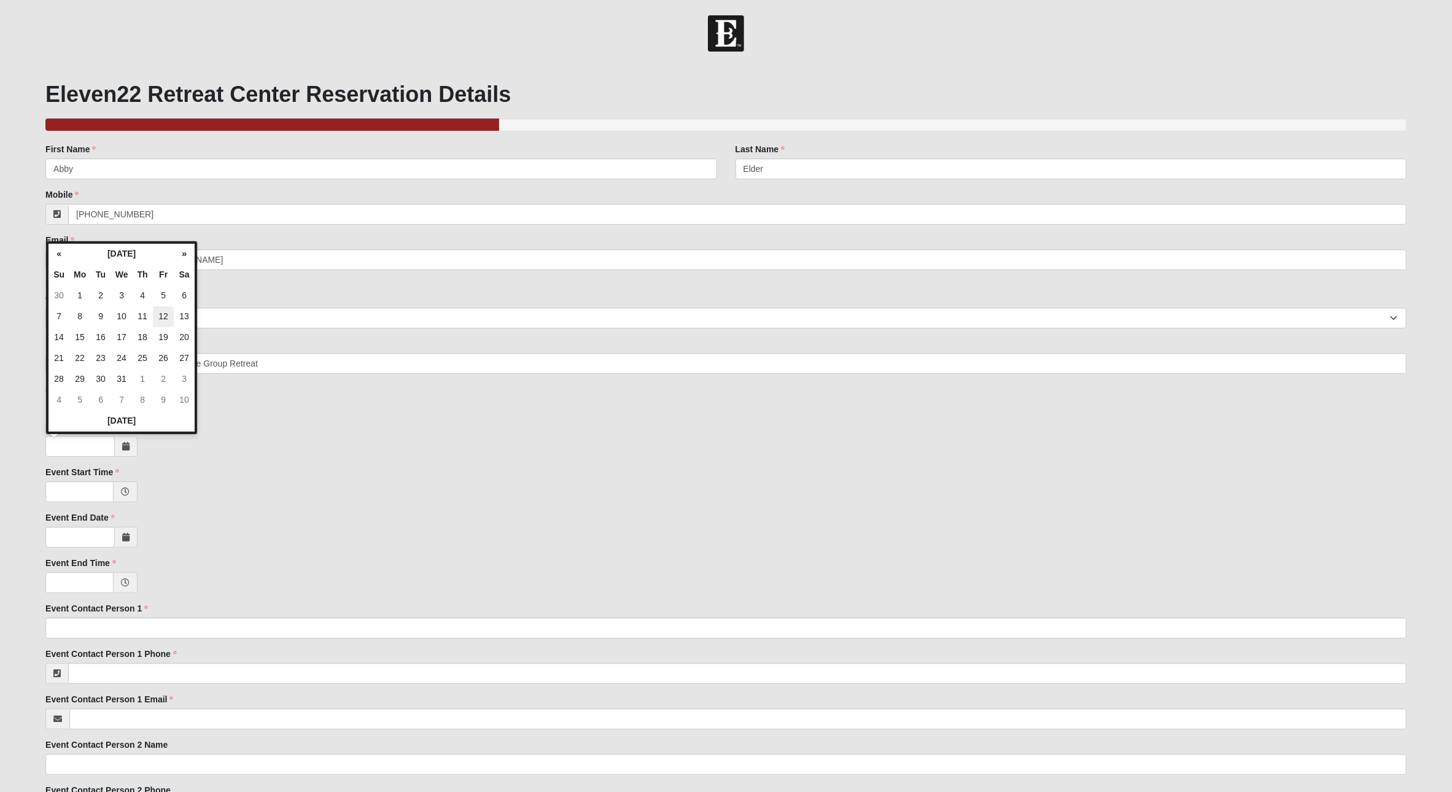
type input "12/12/2025"
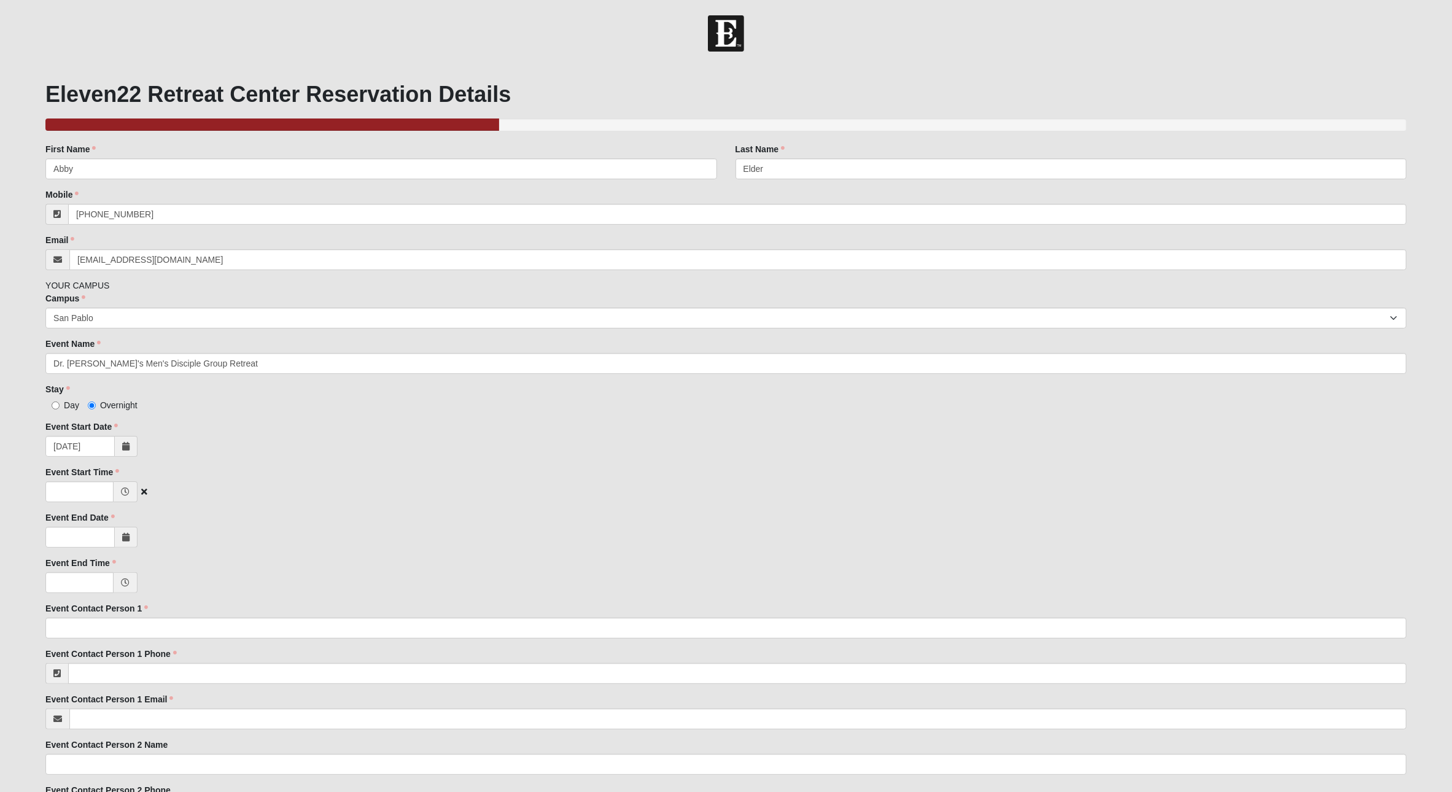
click at [122, 492] on icon at bounding box center [125, 491] width 9 height 9
click at [81, 490] on input "Event Start Time" at bounding box center [79, 491] width 68 height 21
type input "4:00 PM"
click at [82, 541] on input "Event End Date" at bounding box center [79, 537] width 69 height 21
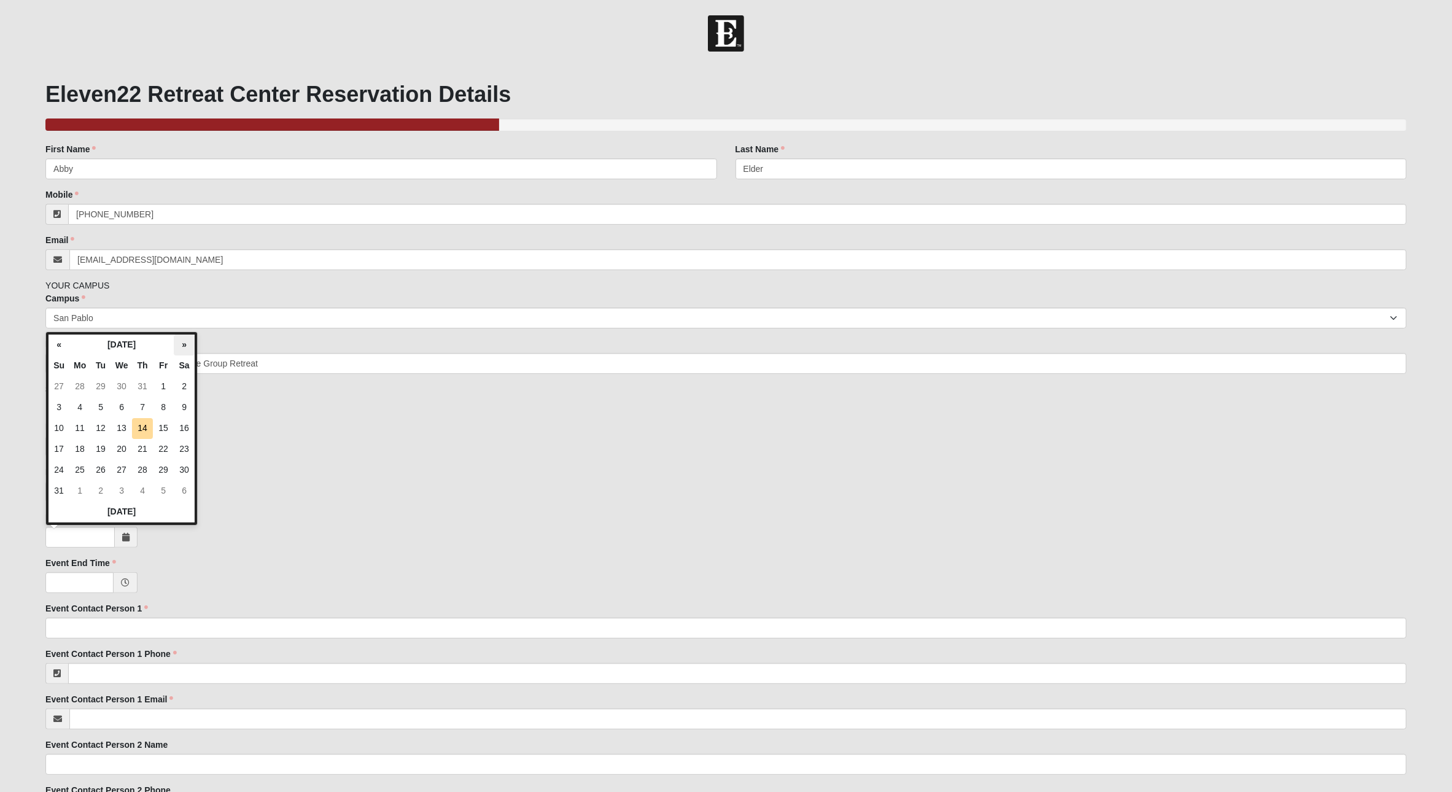
click at [179, 347] on th "»" at bounding box center [184, 345] width 21 height 21
click at [61, 428] on td "14" at bounding box center [58, 428] width 21 height 21
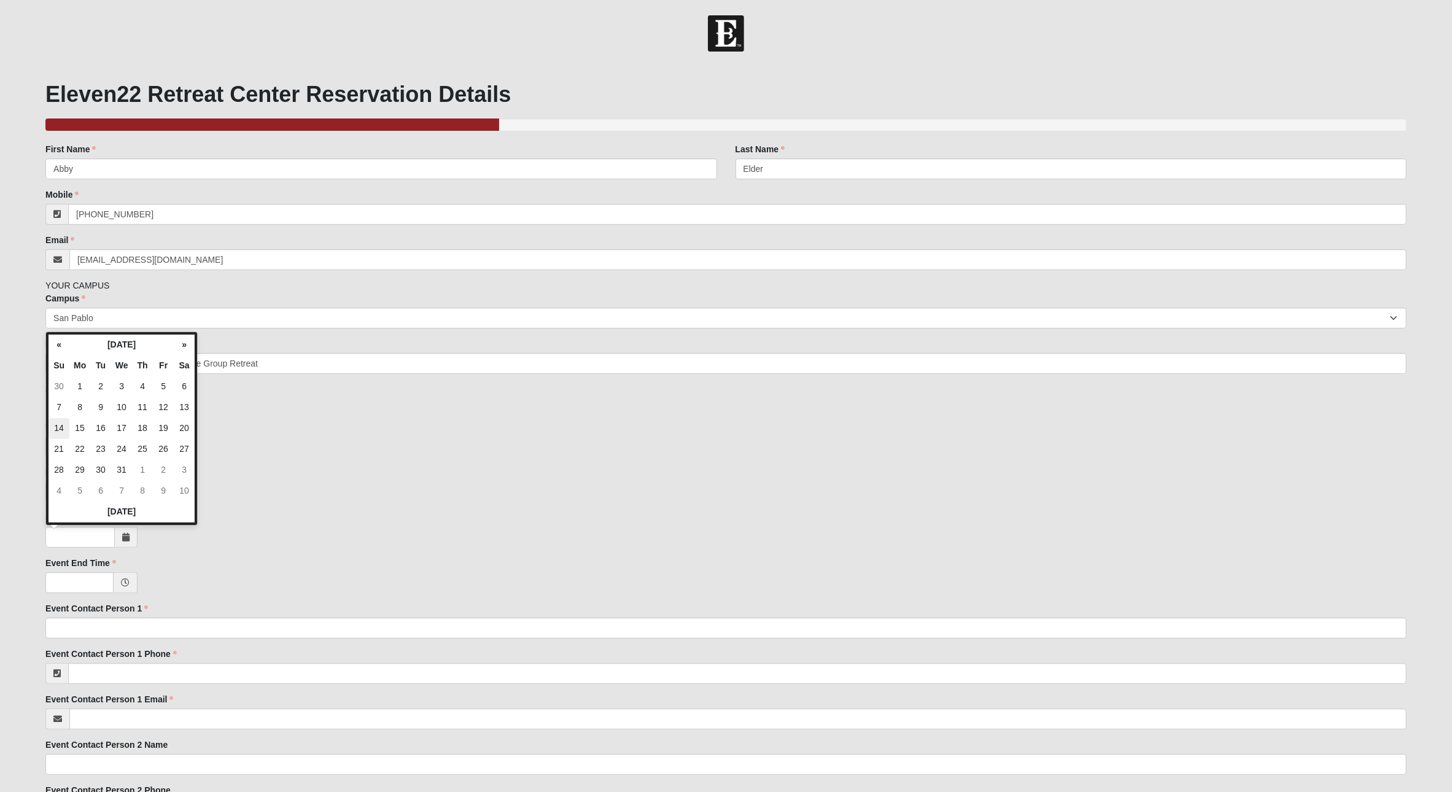
type input "12/14/2025"
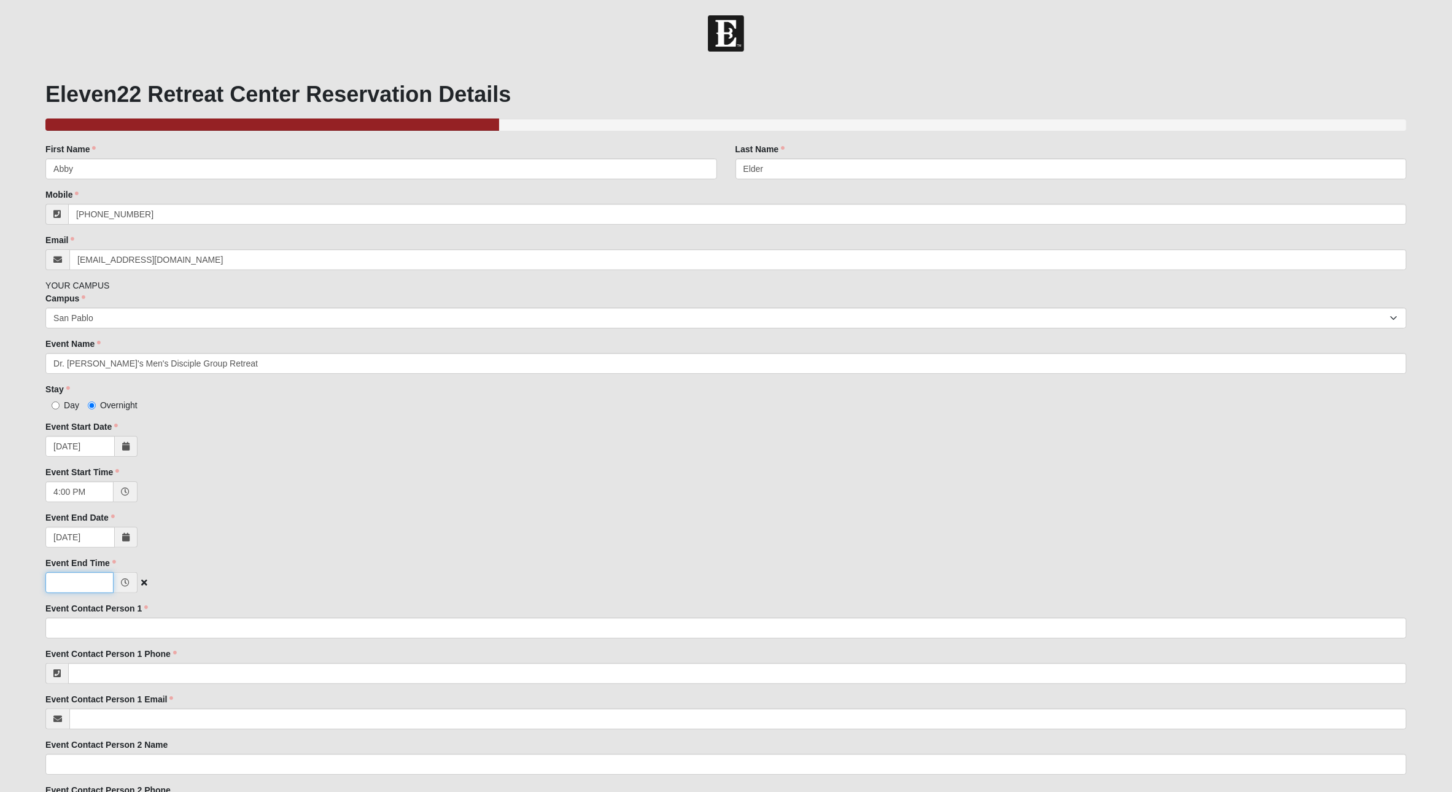
click at [91, 584] on input "Event End Time" at bounding box center [79, 582] width 68 height 21
type input "9:00 AM"
click at [103, 639] on div "Family Member to Register First Name [PERSON_NAME] First Name is required. Last…" at bounding box center [725, 738] width 1361 height 1191
click at [102, 624] on input "Event Contact Person 1" at bounding box center [725, 628] width 1361 height 21
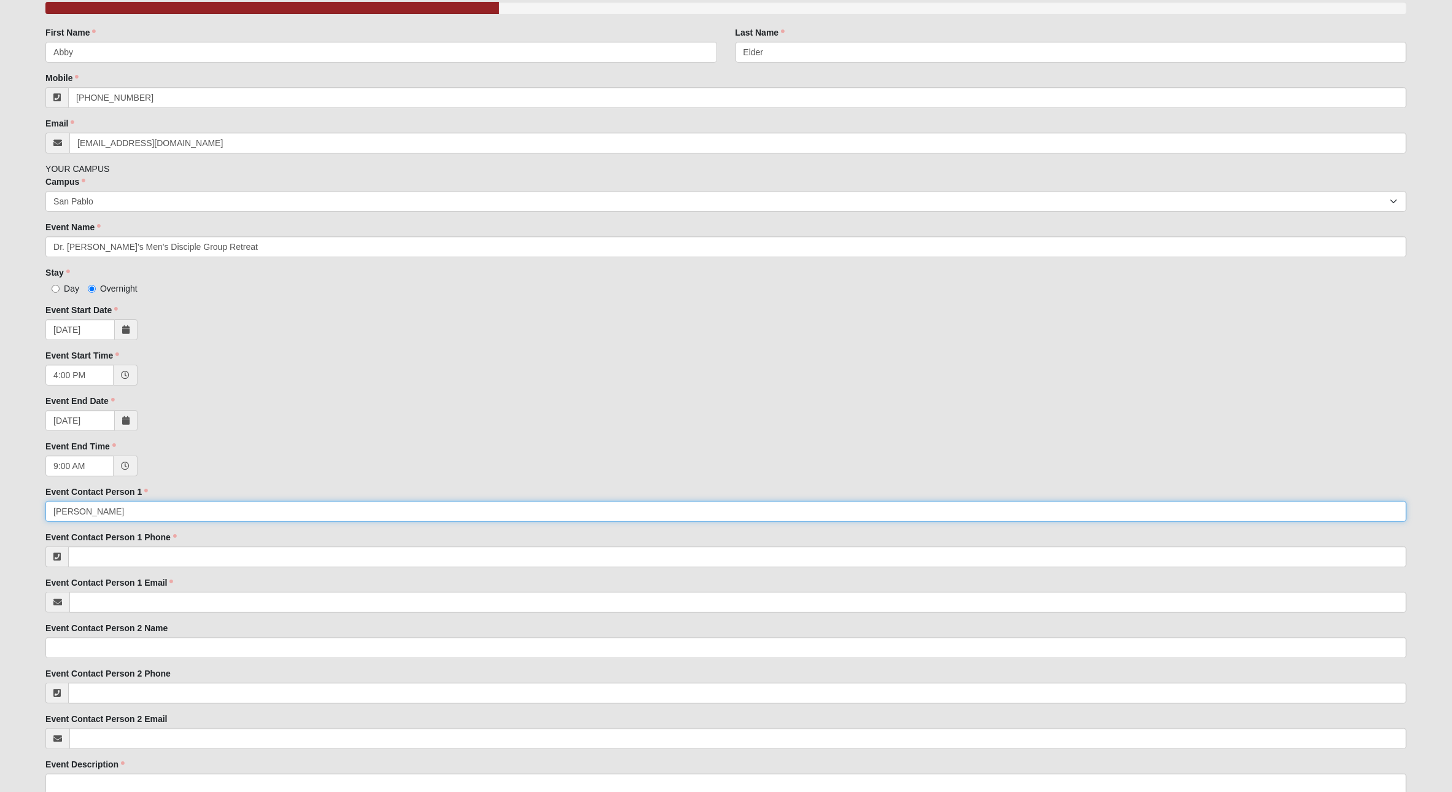
scroll to position [119, 0]
type input "[PERSON_NAME]"
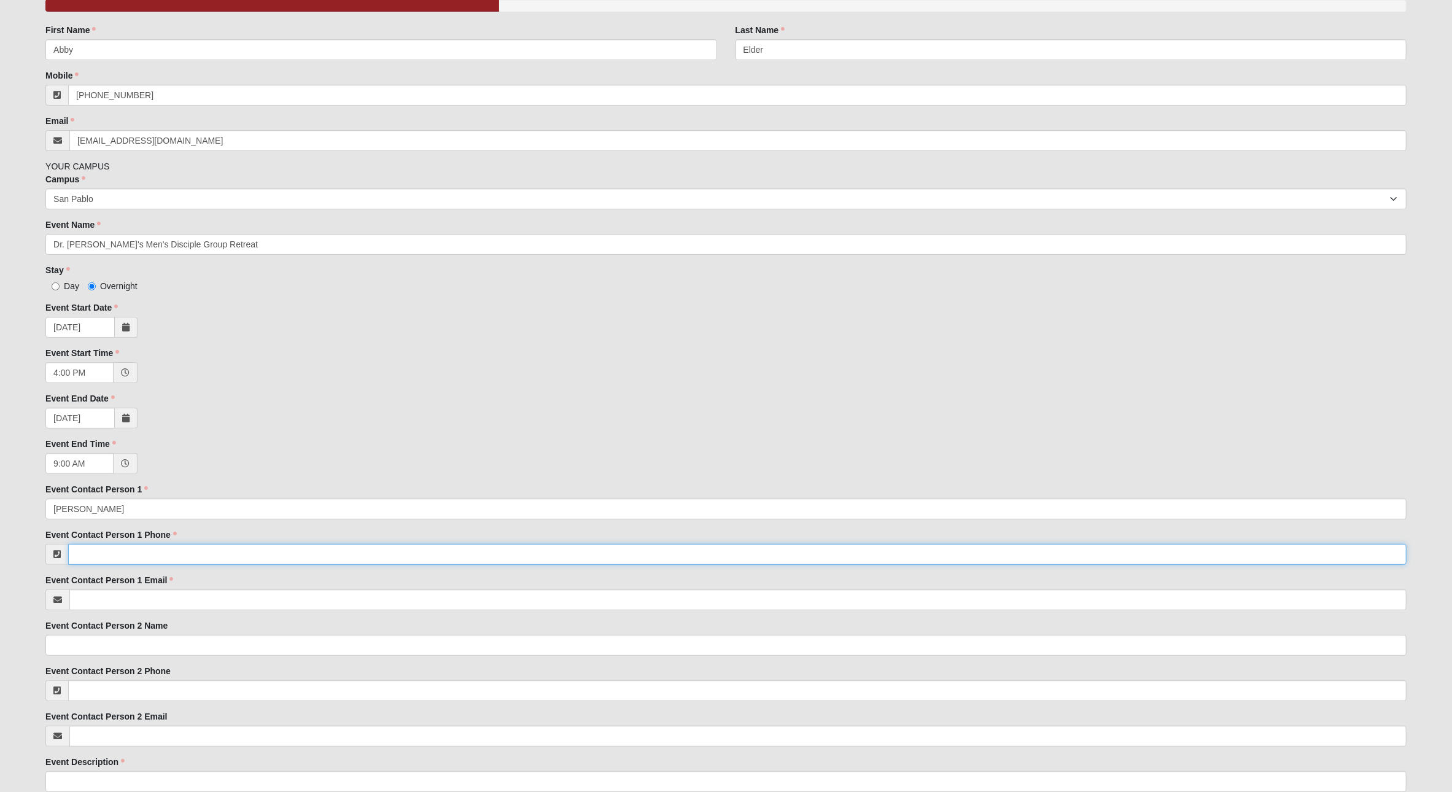
click at [151, 546] on input "Event Contact Person 1 Phone" at bounding box center [737, 554] width 1338 height 21
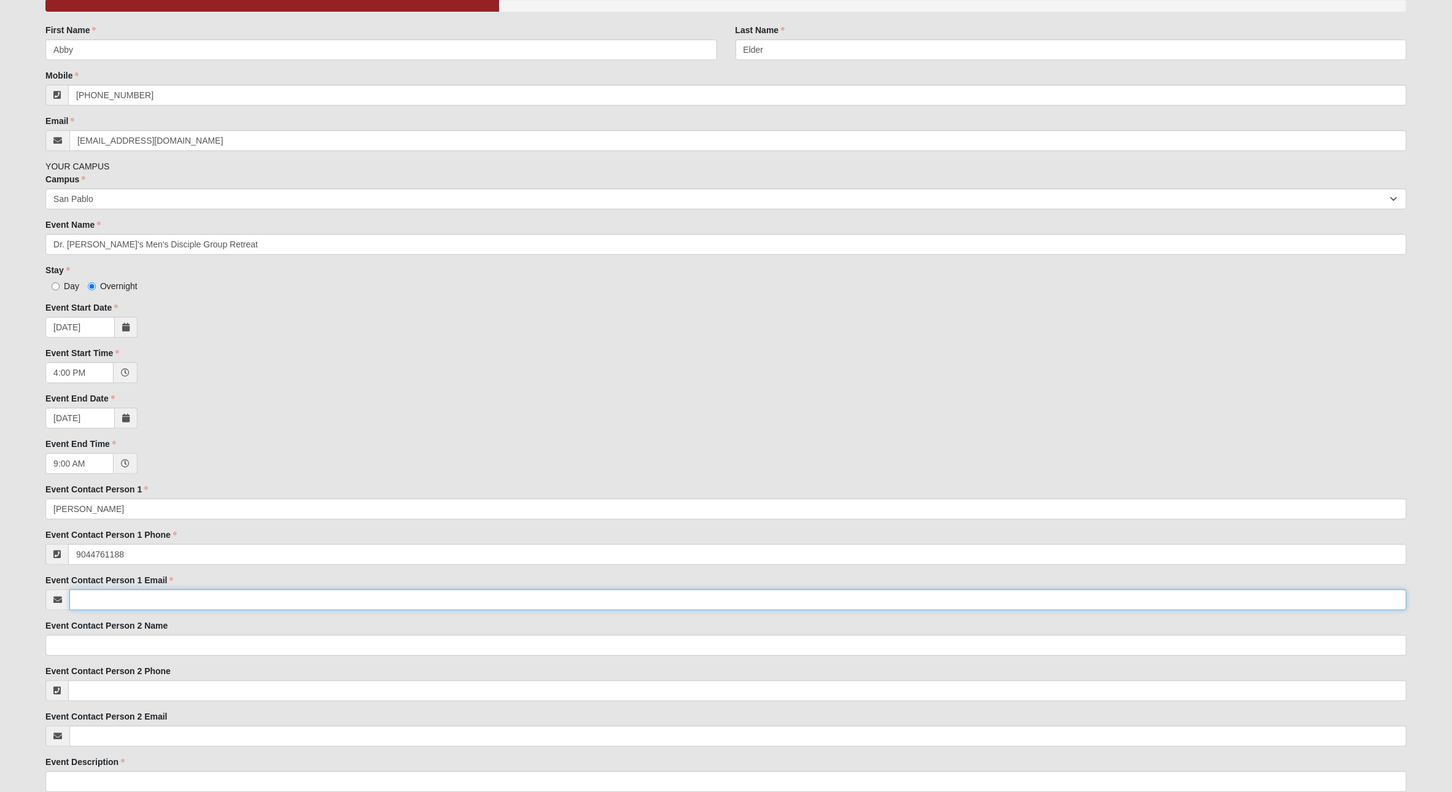
type input "[PHONE_NUMBER]"
click at [175, 603] on input "Event Contact Person 1 Email" at bounding box center [737, 599] width 1337 height 21
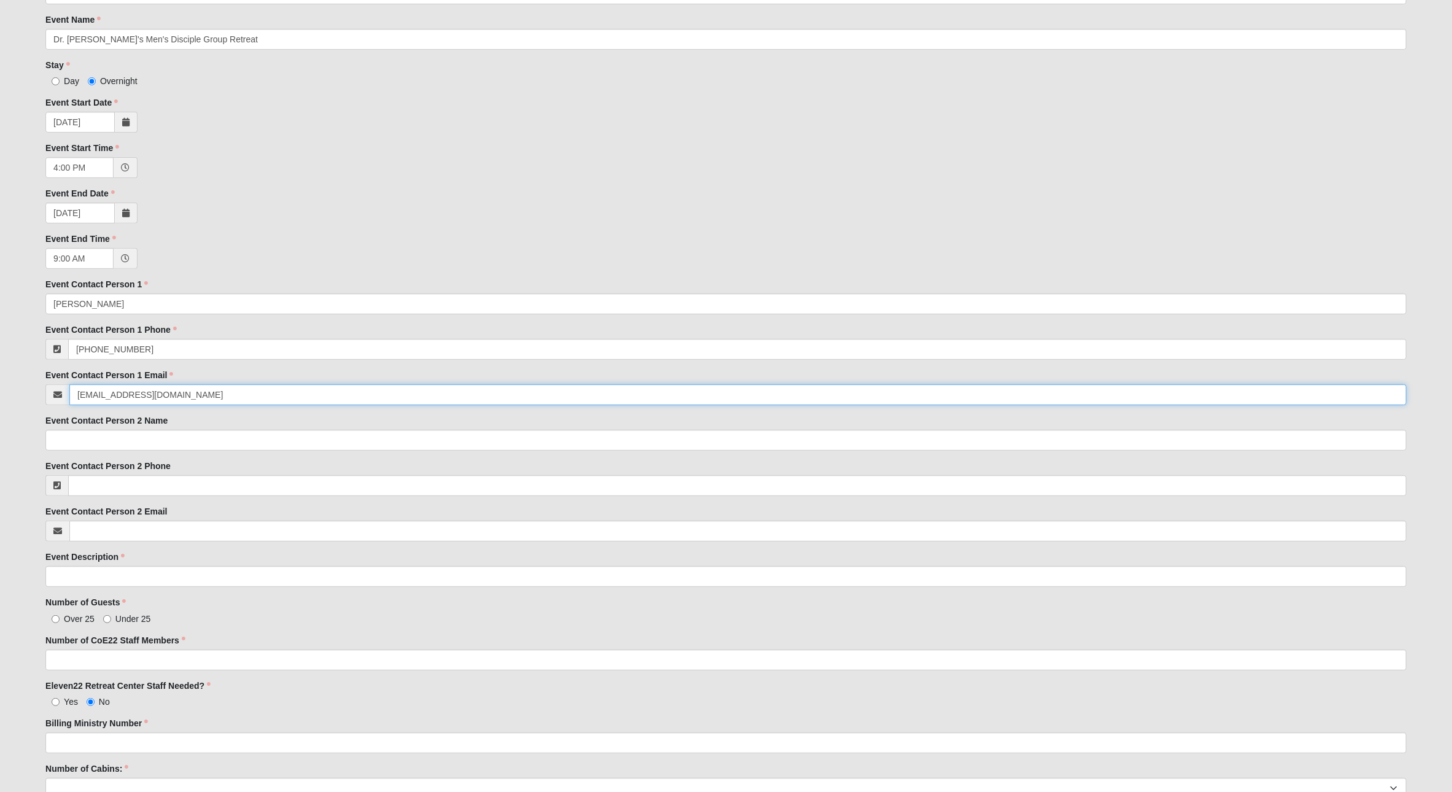
scroll to position [342, 0]
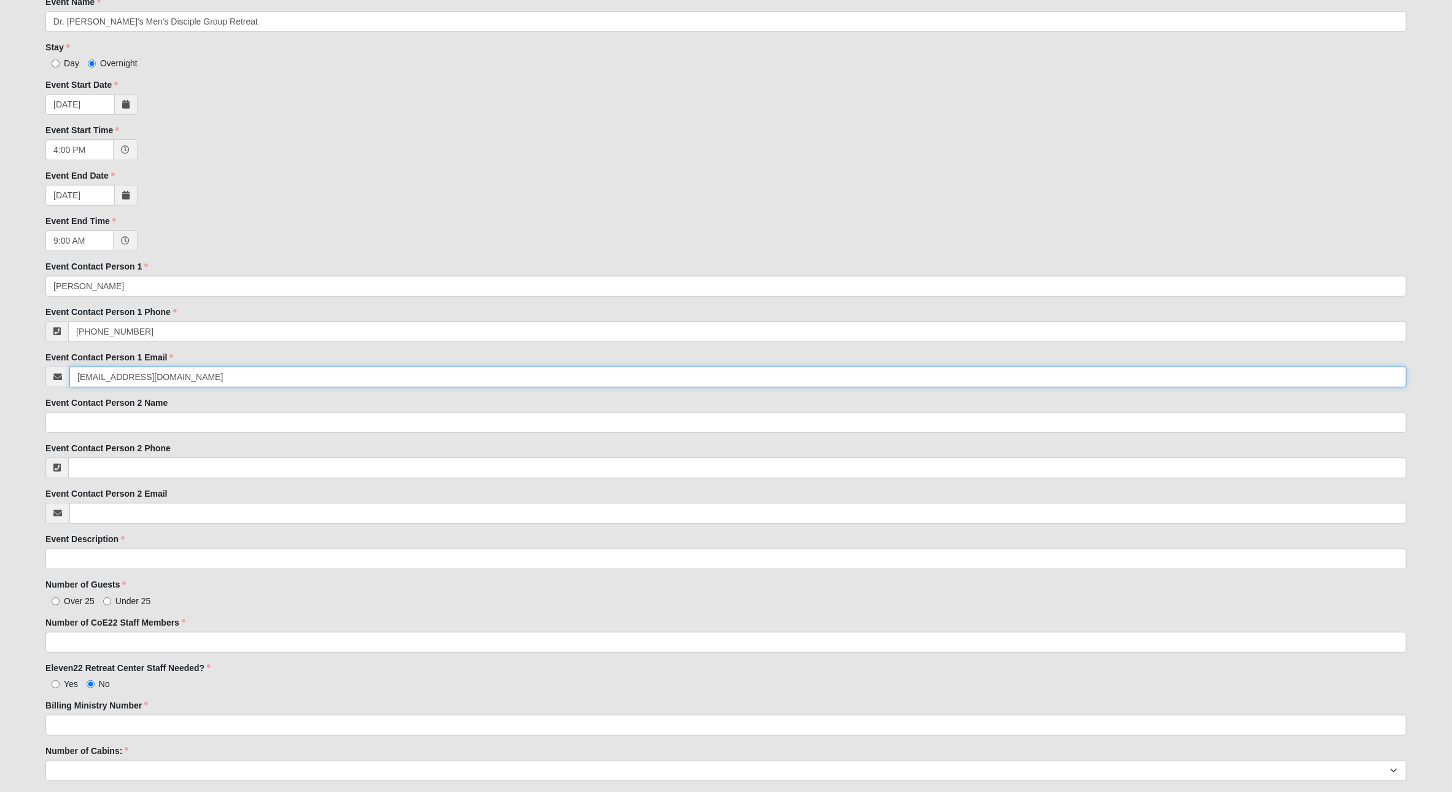
type input "[EMAIL_ADDRESS][DOMAIN_NAME]"
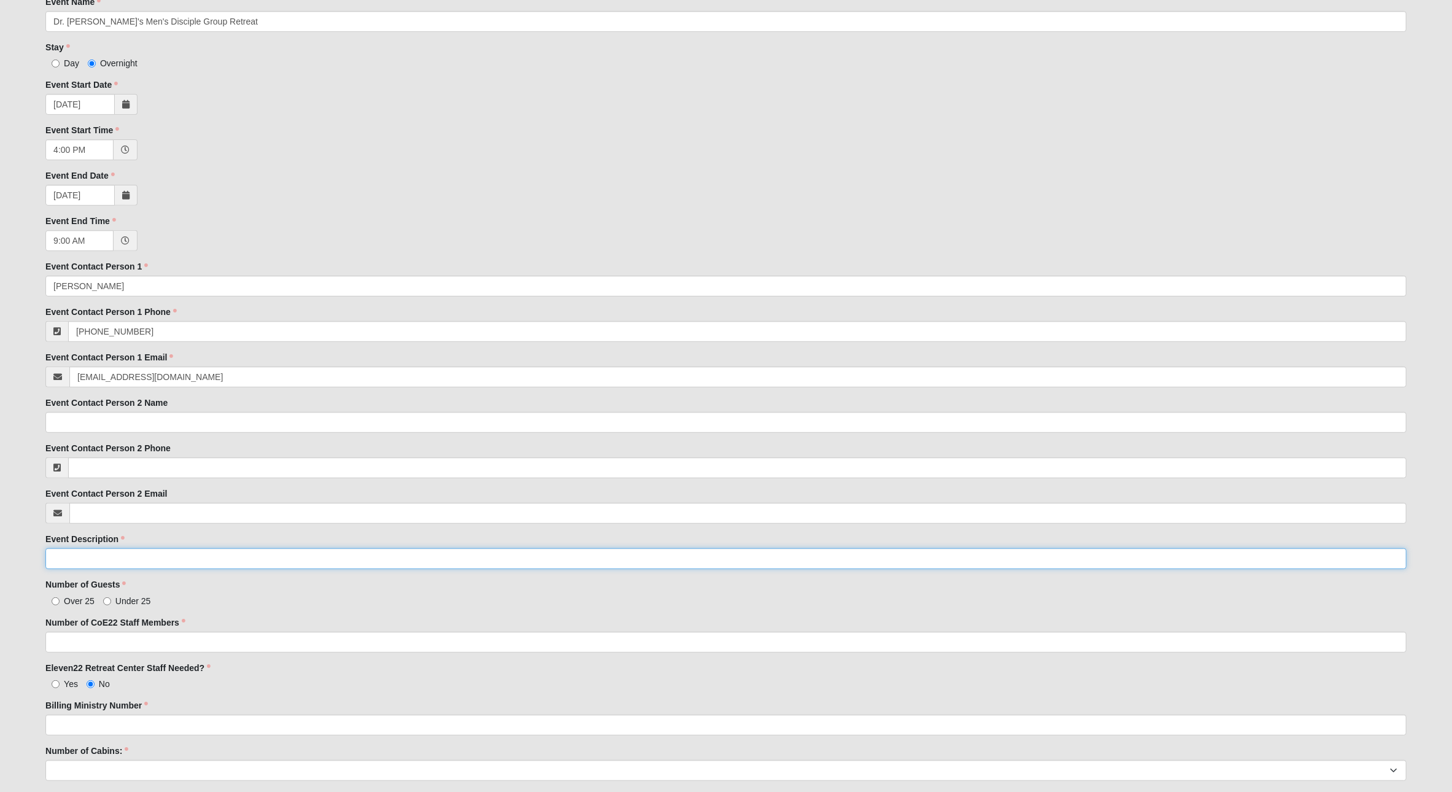
click at [238, 558] on input "Event Description" at bounding box center [725, 558] width 1361 height 21
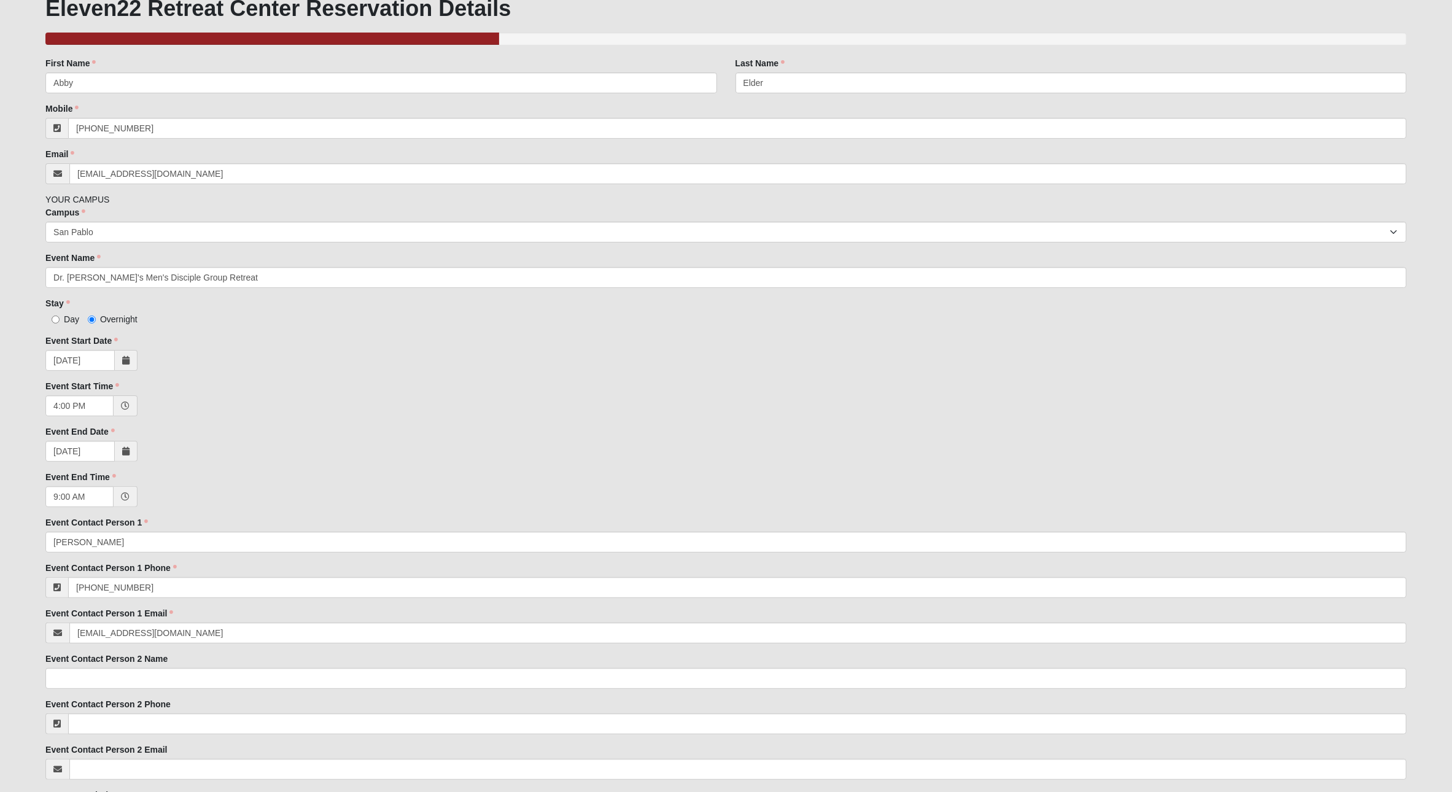
scroll to position [79, 0]
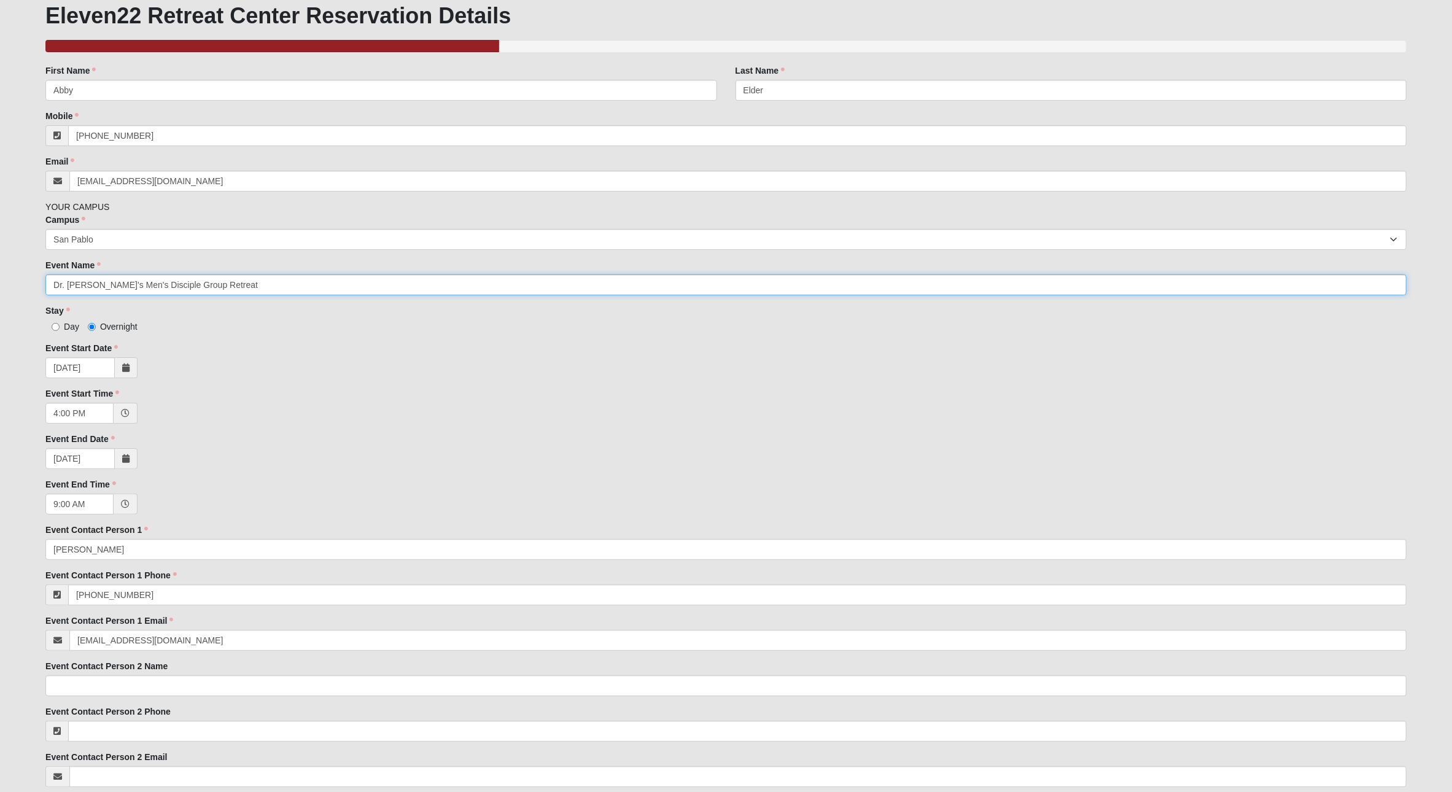
click at [206, 282] on input "Dr. Paul's Men's Disciple Group Retreat" at bounding box center [725, 284] width 1361 height 21
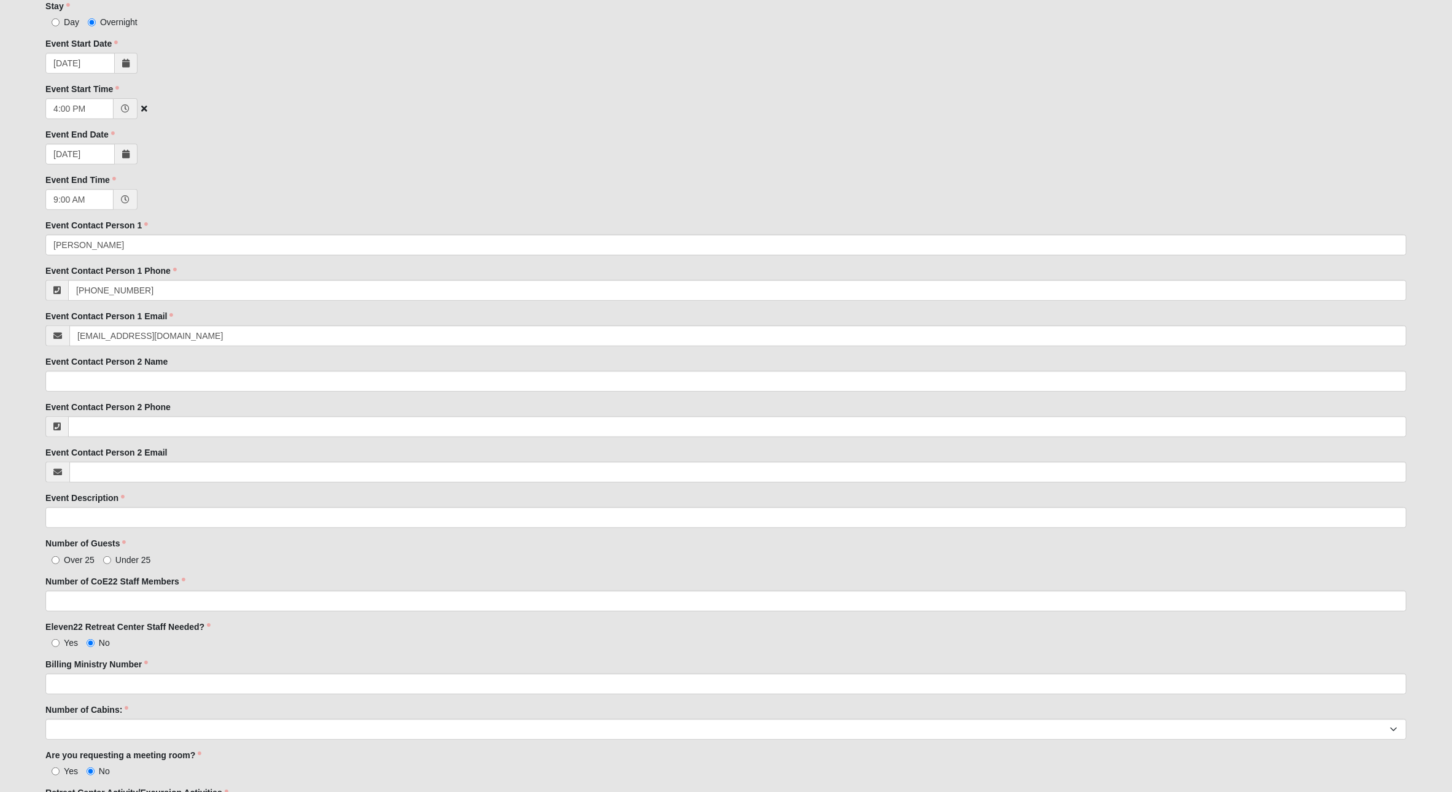
scroll to position [387, 0]
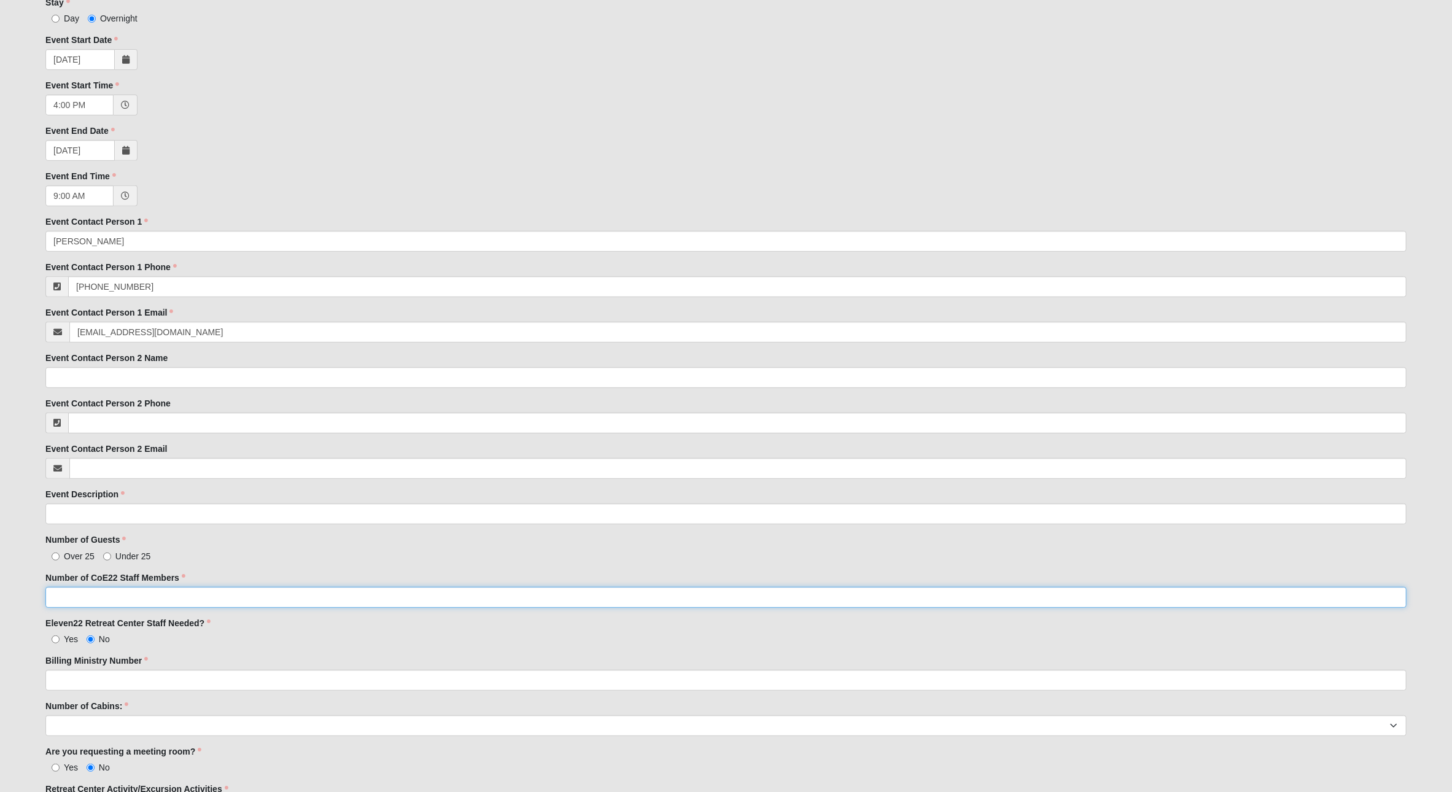
click at [168, 591] on input "Number of CoE22 Staff Members" at bounding box center [725, 597] width 1361 height 21
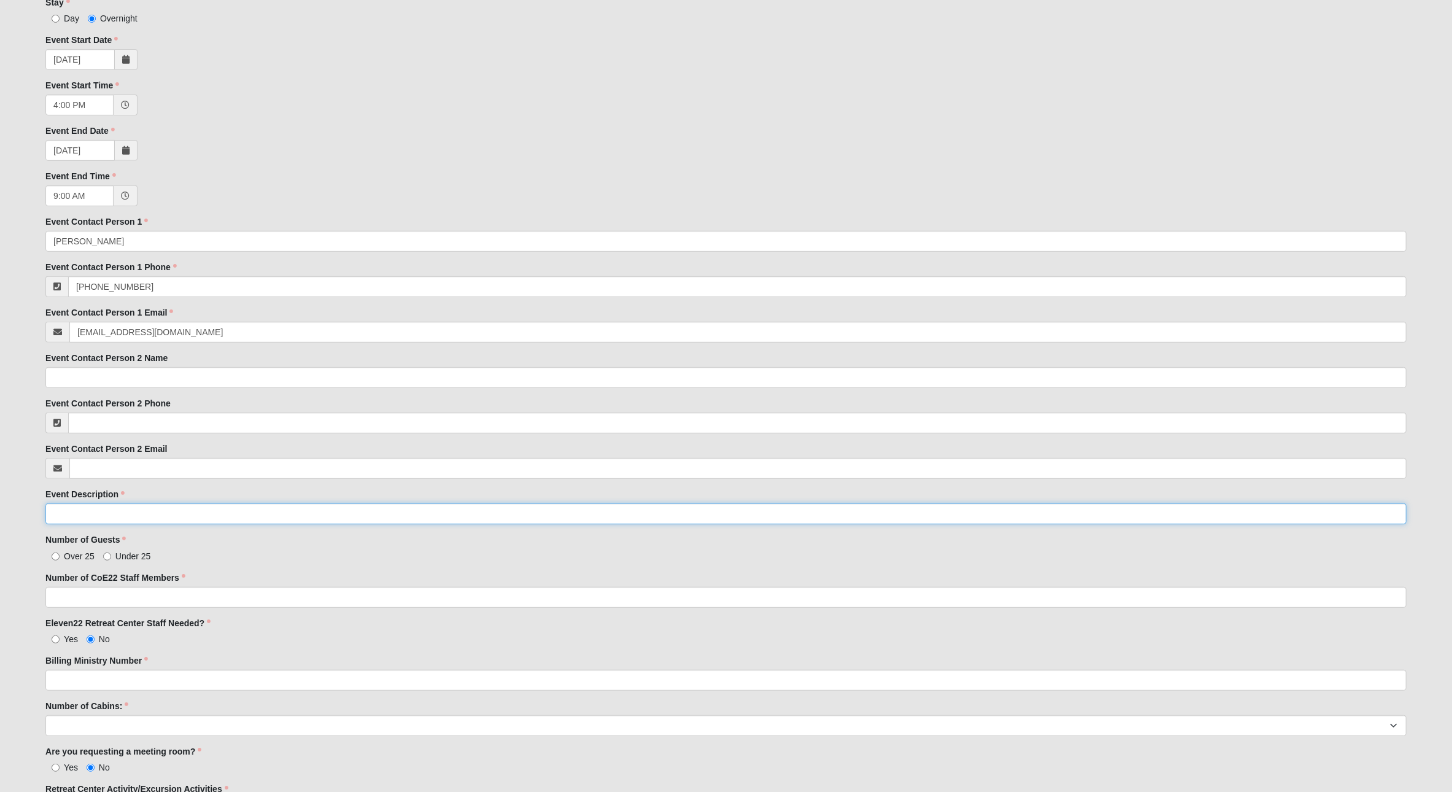
click at [138, 512] on input "Event Description" at bounding box center [725, 513] width 1361 height 21
paste input "Dr. Paul's Men's Disciple Group Retreat"
type input "Dr. Paul's Men's Disciple Group Retreat"
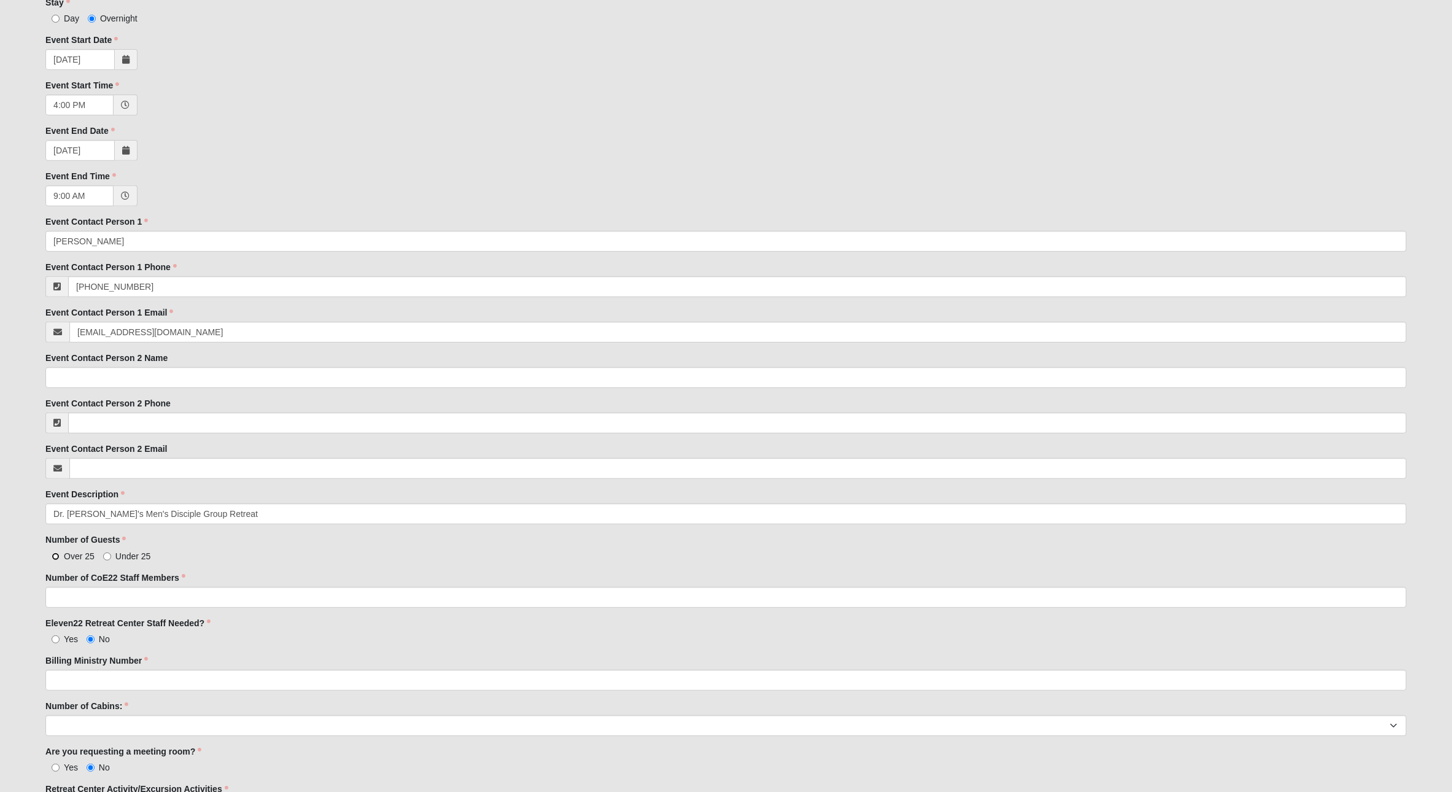
click at [52, 556] on input "Over 25" at bounding box center [56, 556] width 8 height 8
radio input "true"
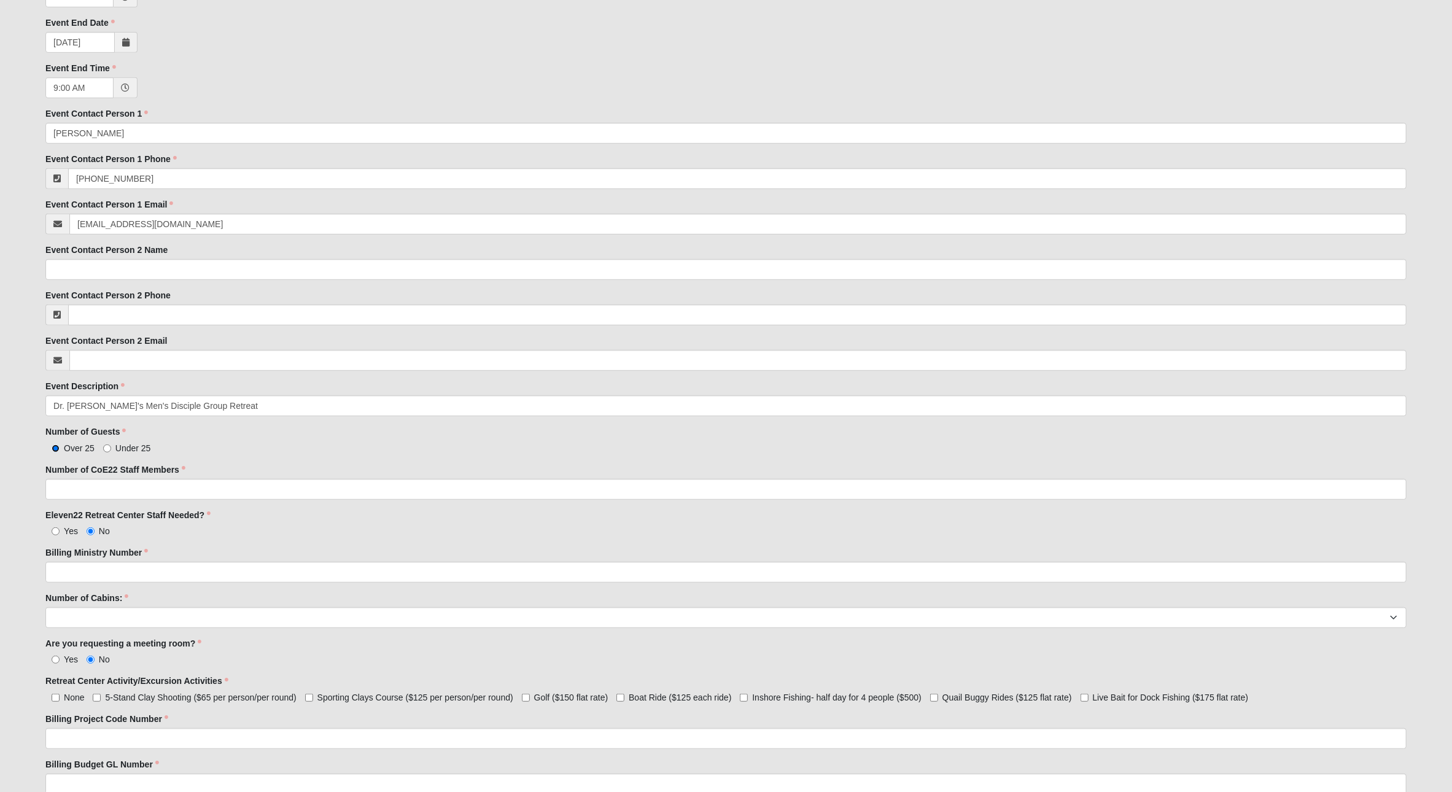
scroll to position [497, 0]
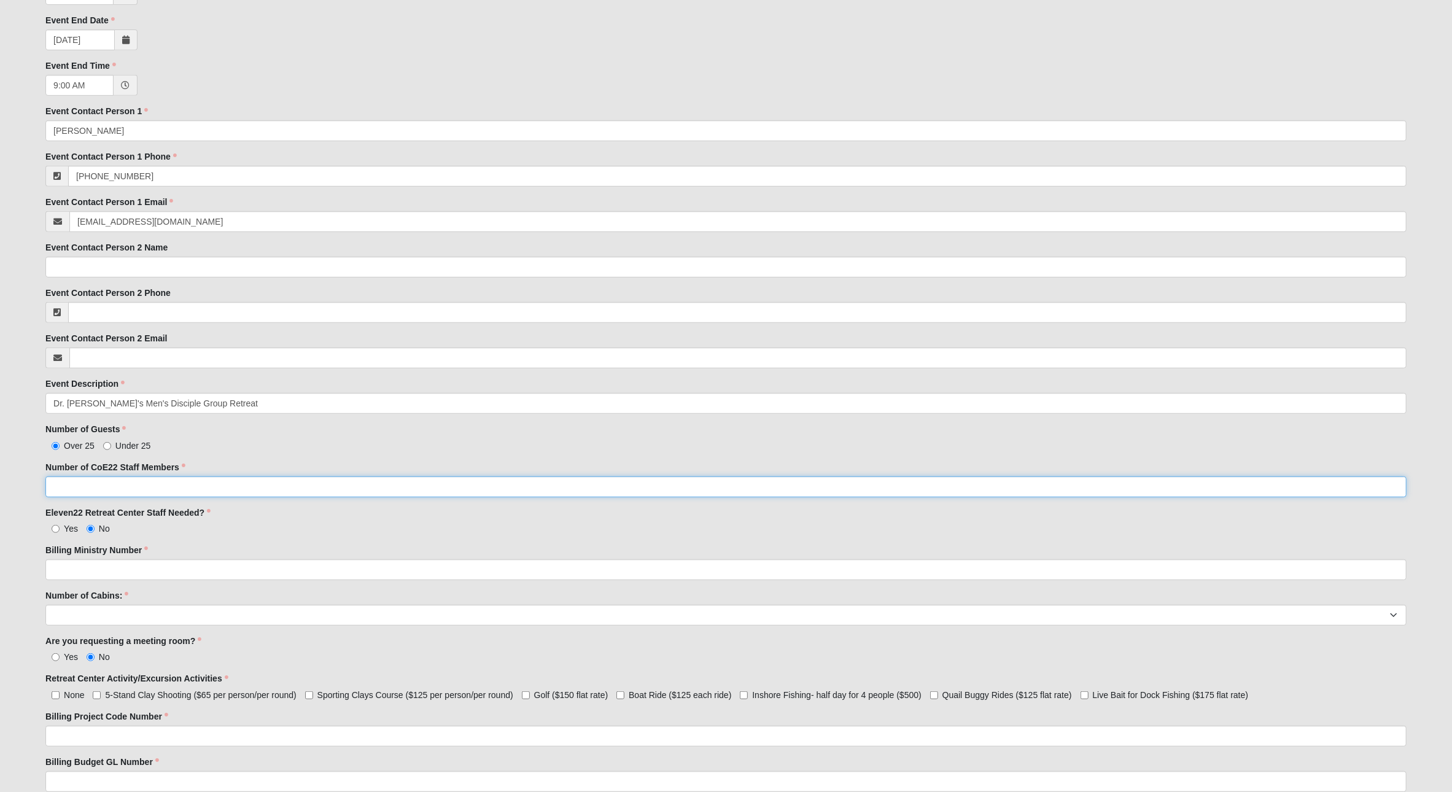
click at [82, 485] on input "Number of CoE22 Staff Members" at bounding box center [725, 486] width 1361 height 21
type input "3"
click at [55, 527] on input "Yes" at bounding box center [56, 529] width 8 height 8
radio input "true"
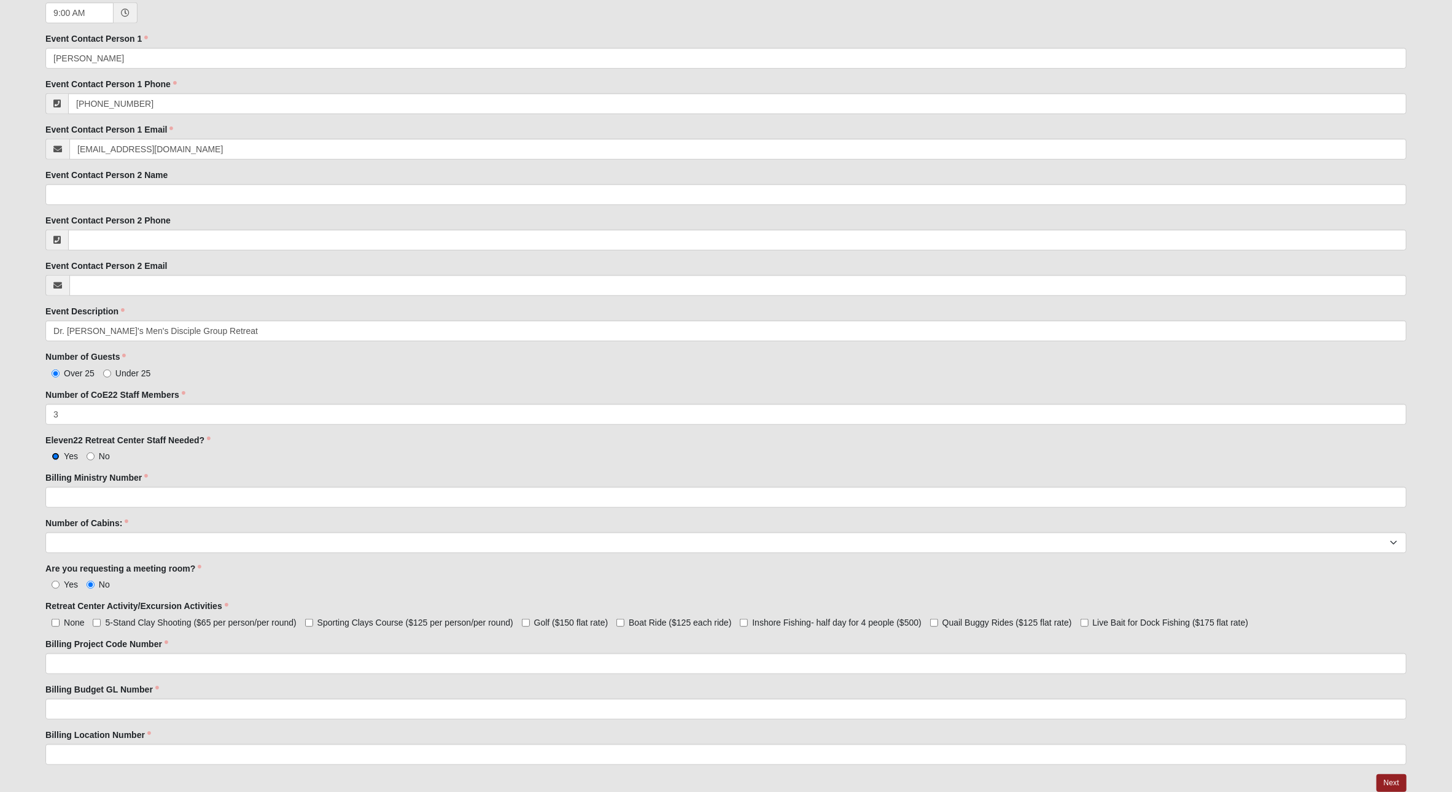
scroll to position [627, 0]
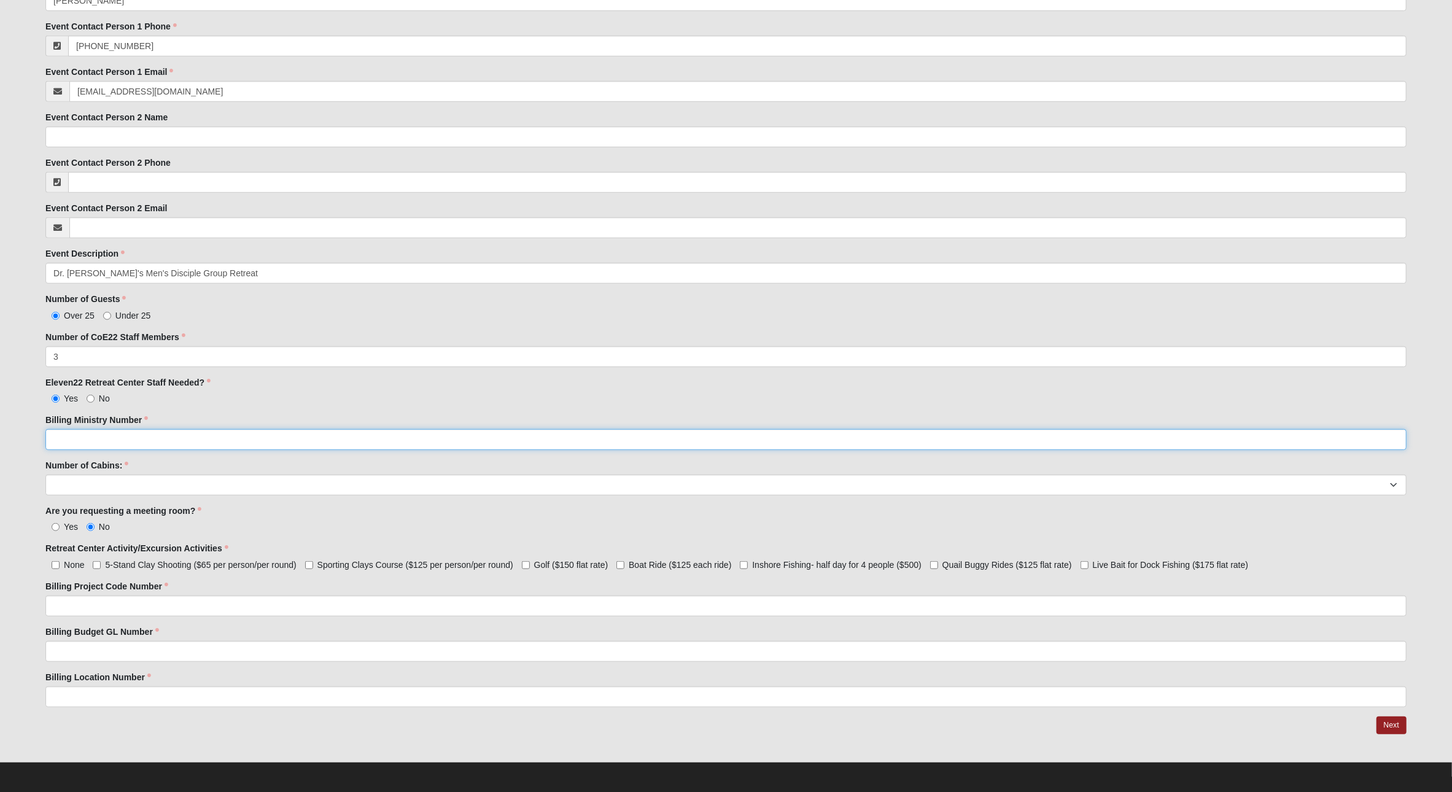
click at [108, 441] on input "Billing Ministry Number" at bounding box center [725, 439] width 1361 height 21
type input "145"
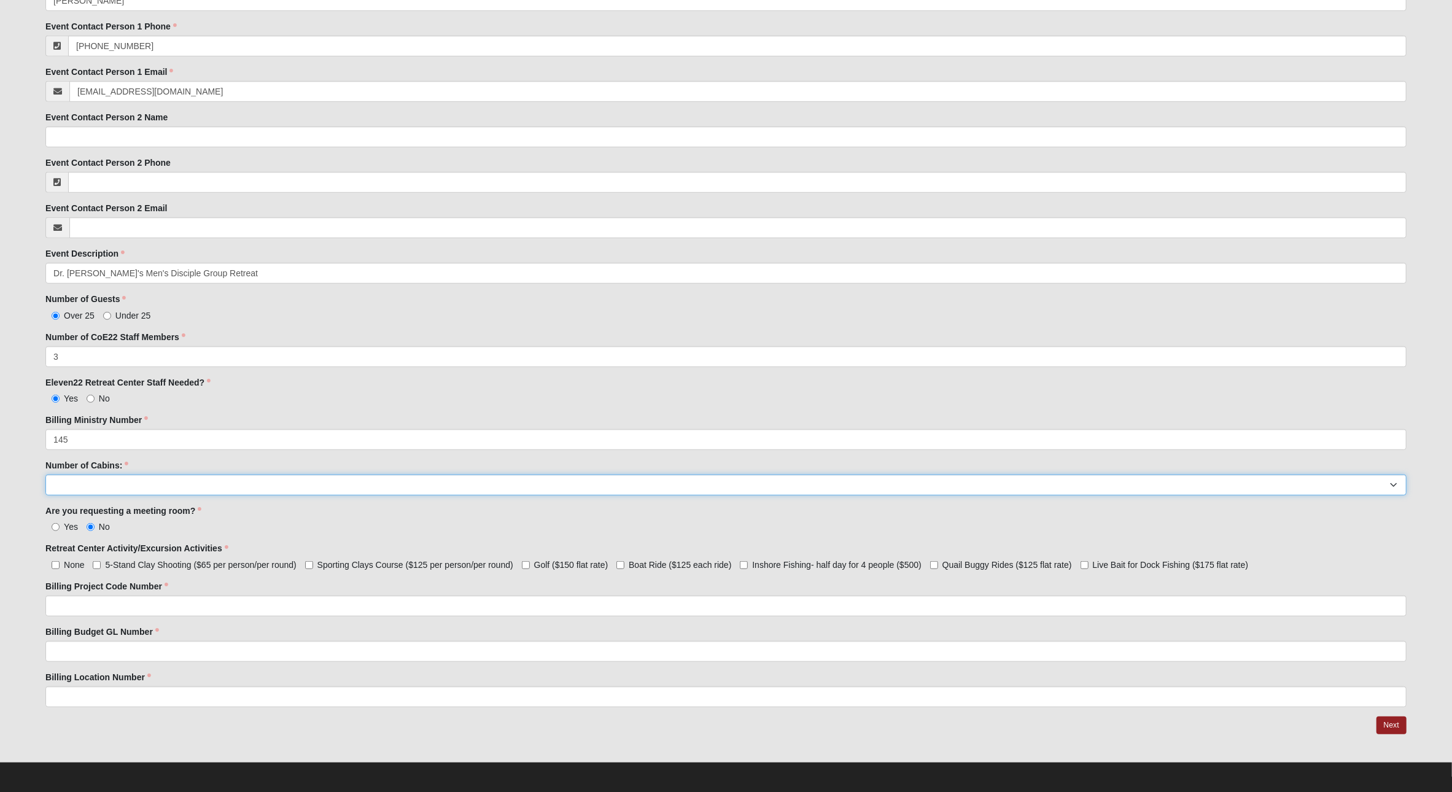
click at [122, 484] on select "1 2 3 4 5 6 7 8" at bounding box center [725, 485] width 1361 height 21
select select "8"
click at [45, 475] on select "1 2 3 4 5 6 7 8" at bounding box center [725, 485] width 1361 height 21
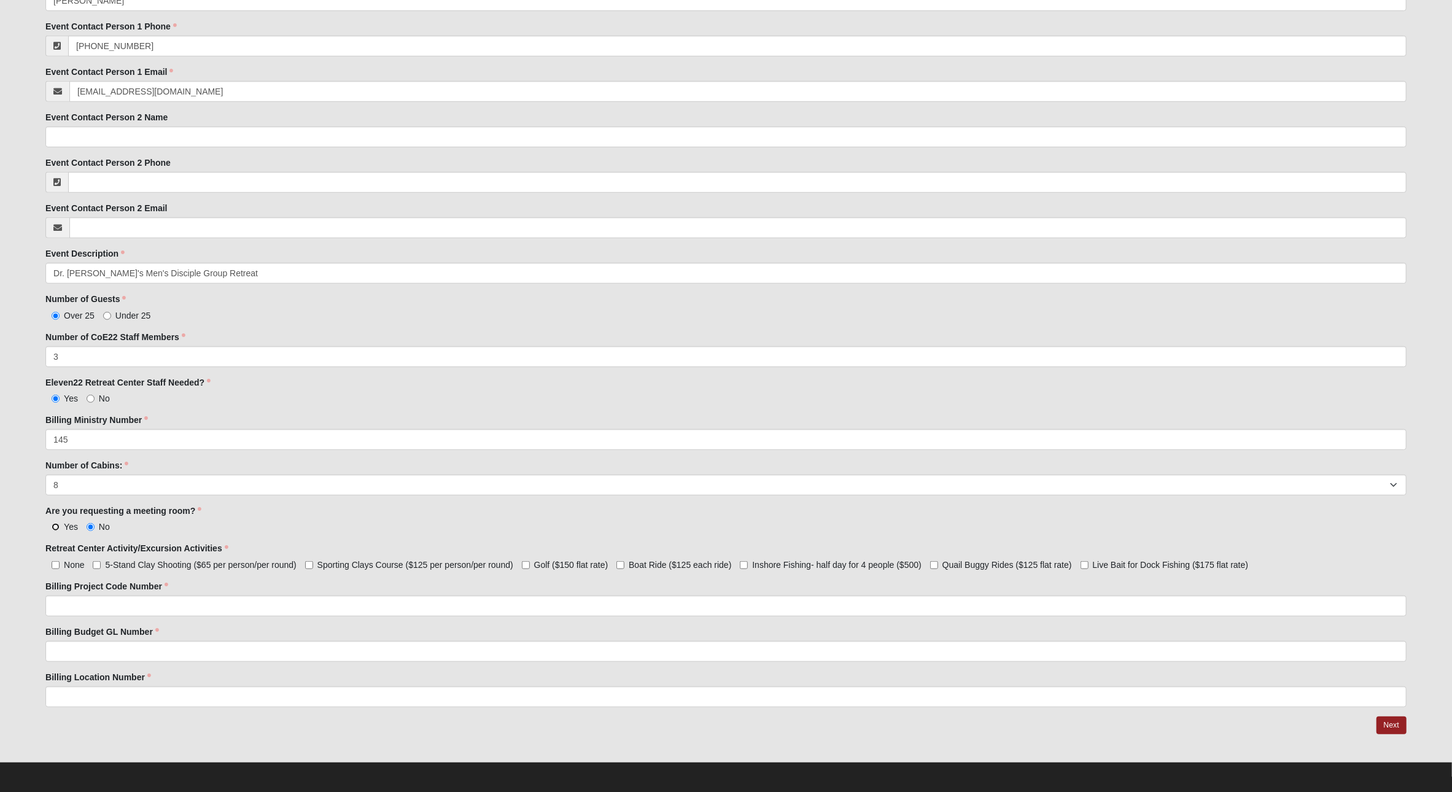
click at [54, 527] on input "Yes" at bounding box center [56, 527] width 8 height 8
radio input "true"
click at [96, 563] on input "5-Stand Clay Shooting ($65 per person/per round)" at bounding box center [97, 565] width 8 height 8
checkbox input "true"
click at [110, 587] on label "Billing Project Code Number" at bounding box center [106, 586] width 123 height 12
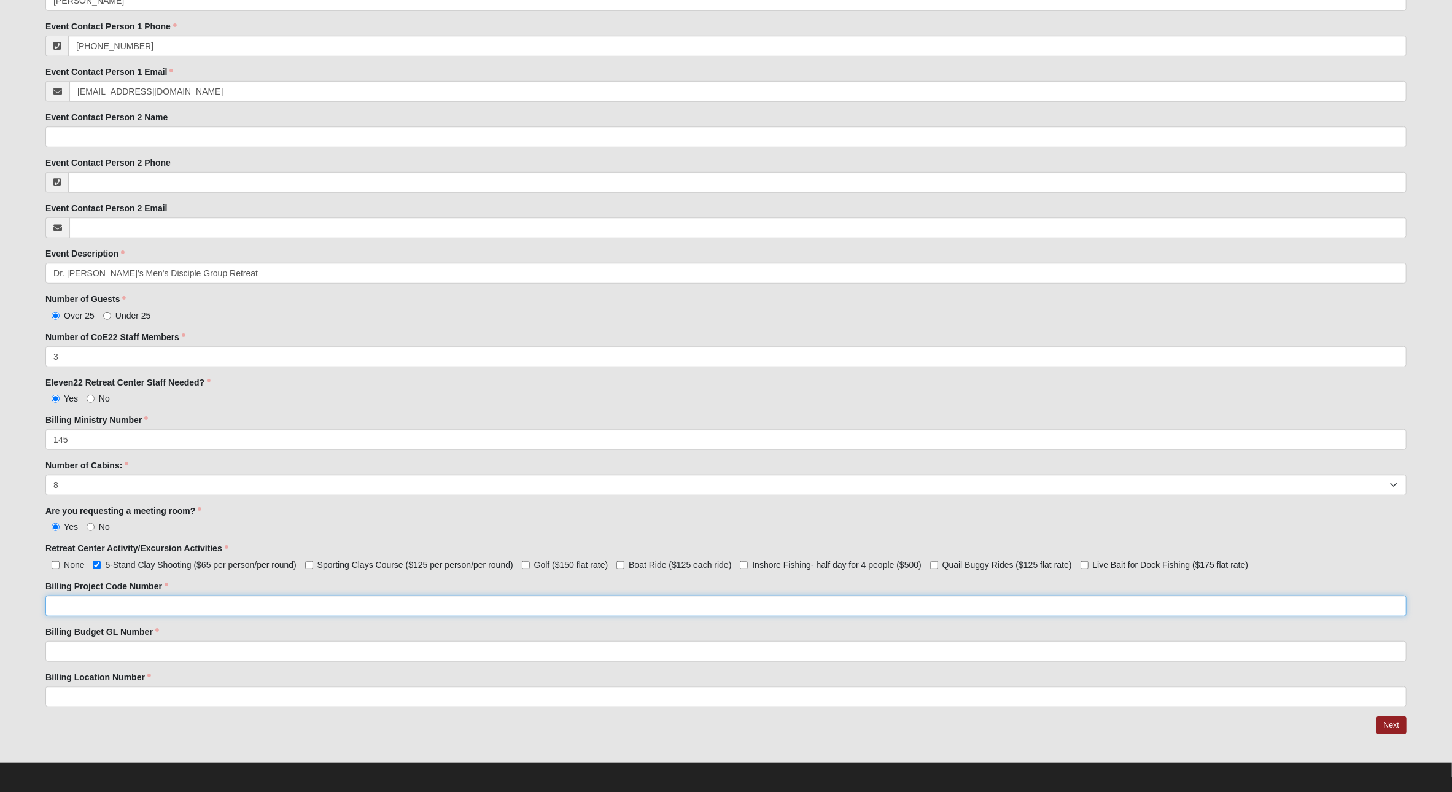
click at [110, 595] on input "Billing Project Code Number" at bounding box center [725, 605] width 1361 height 21
type input "3275"
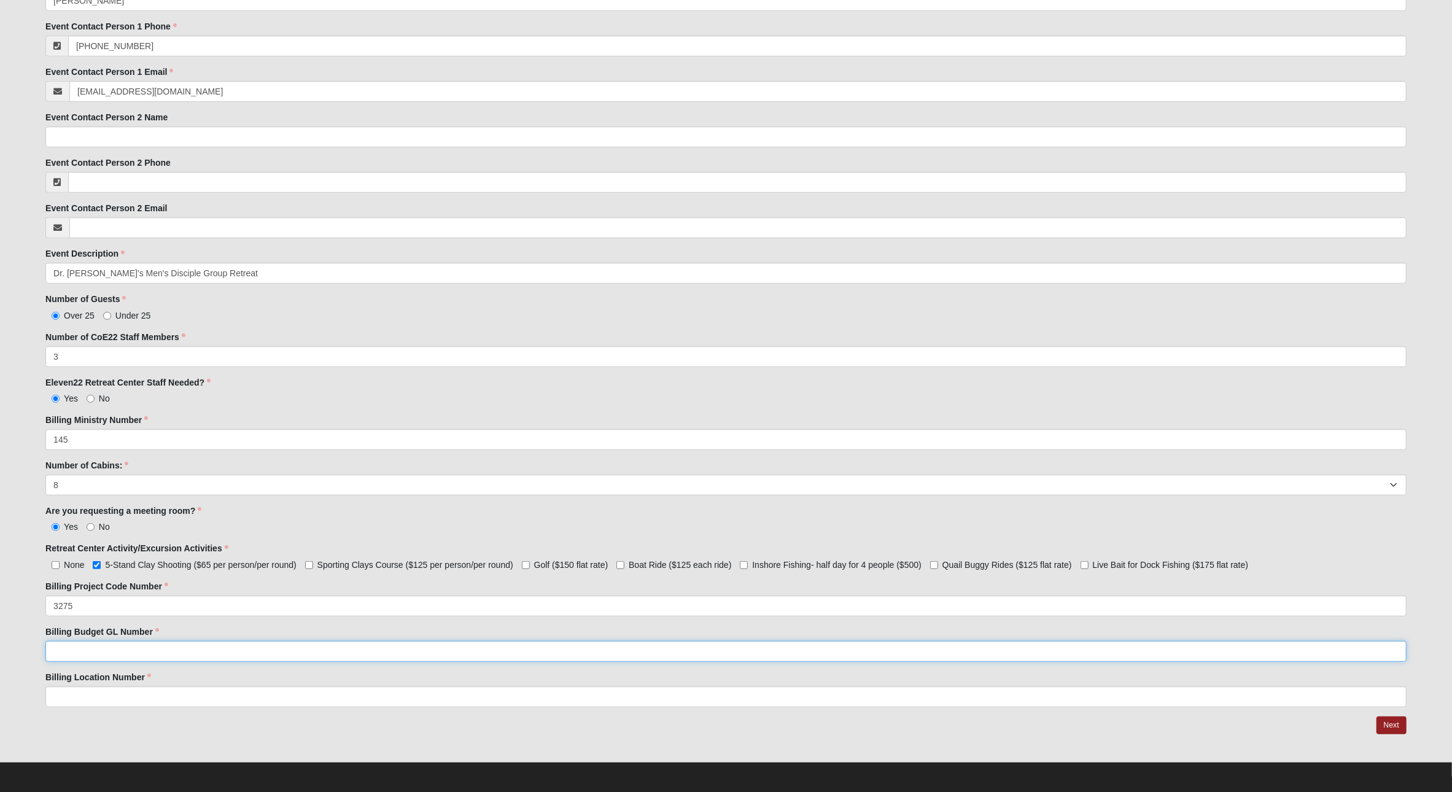
click at [150, 656] on input "Billing Budget GL Number" at bounding box center [725, 651] width 1361 height 21
type input "77050"
click at [184, 686] on input "Billing Location Number" at bounding box center [725, 696] width 1361 height 21
type input "30"
click at [1404, 727] on link "Next" at bounding box center [1391, 725] width 30 height 18
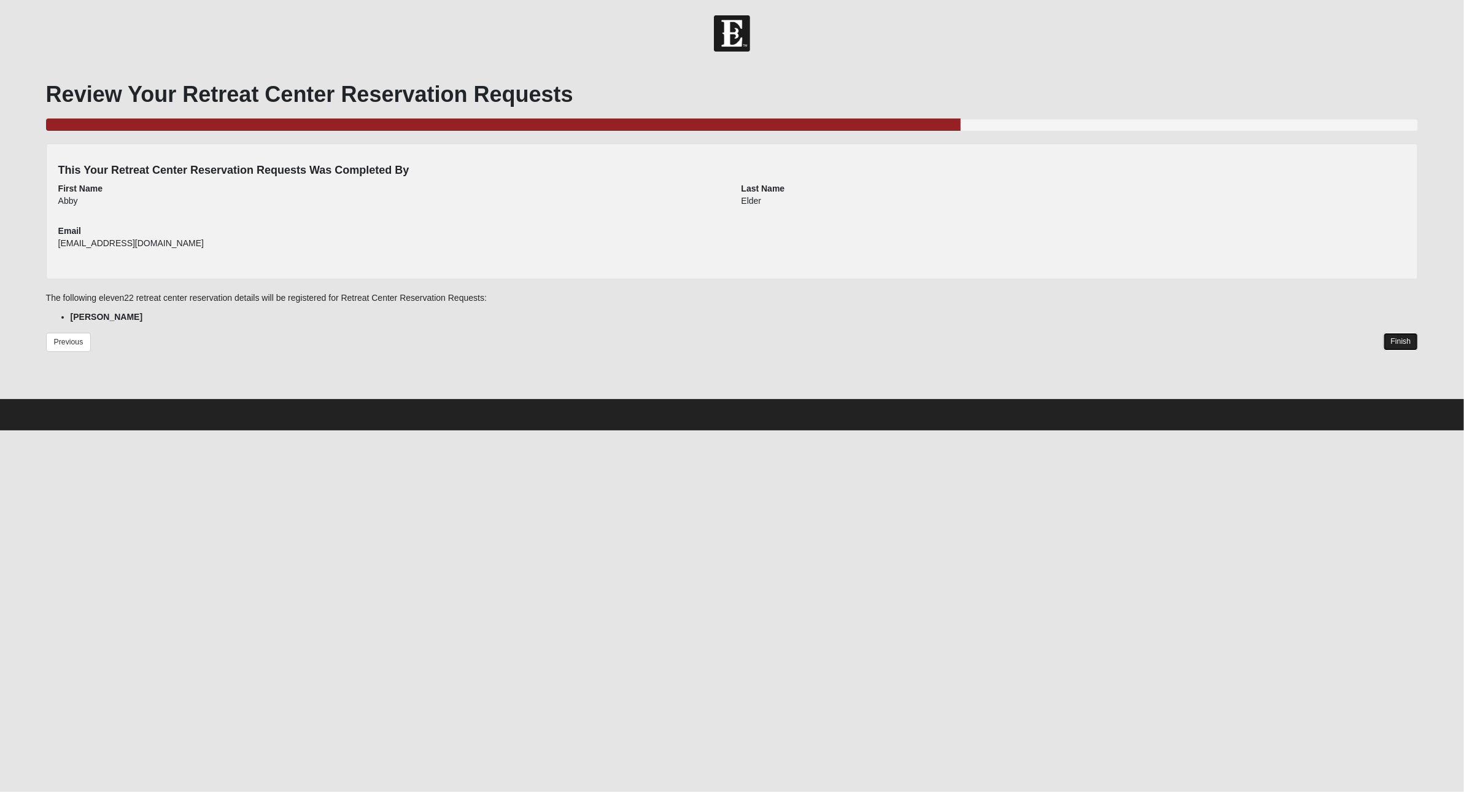
click at [1402, 344] on link "Finish" at bounding box center [1401, 342] width 35 height 18
